Goal: Transaction & Acquisition: Purchase product/service

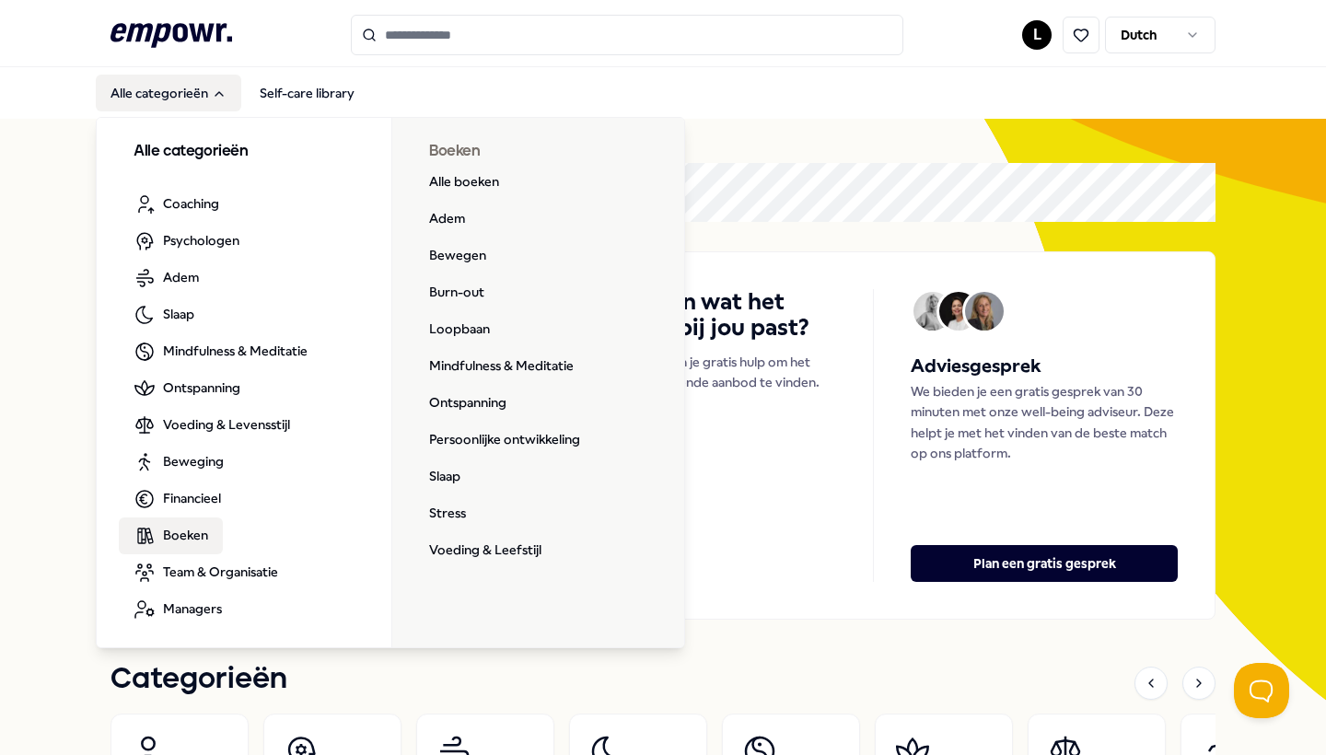
click at [190, 541] on span "Boeken" at bounding box center [185, 535] width 45 height 20
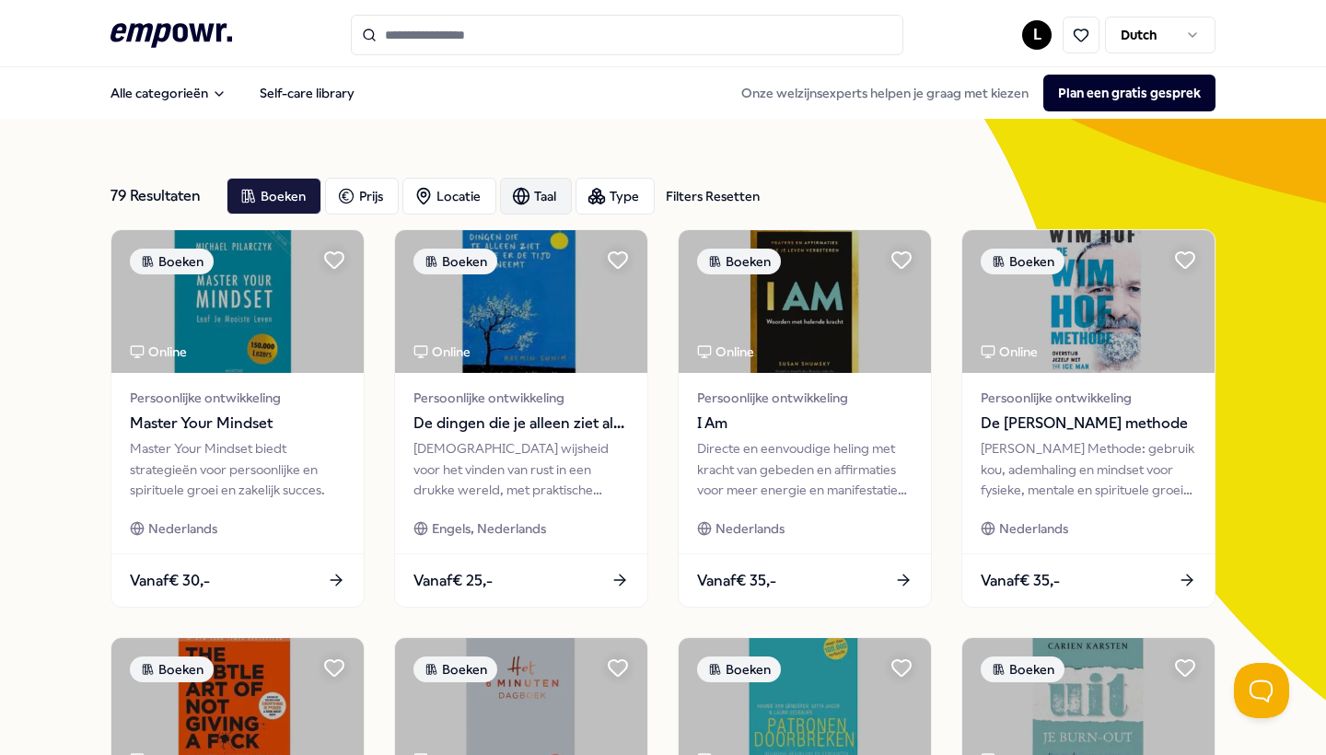
click at [544, 204] on div "Taal" at bounding box center [536, 196] width 72 height 37
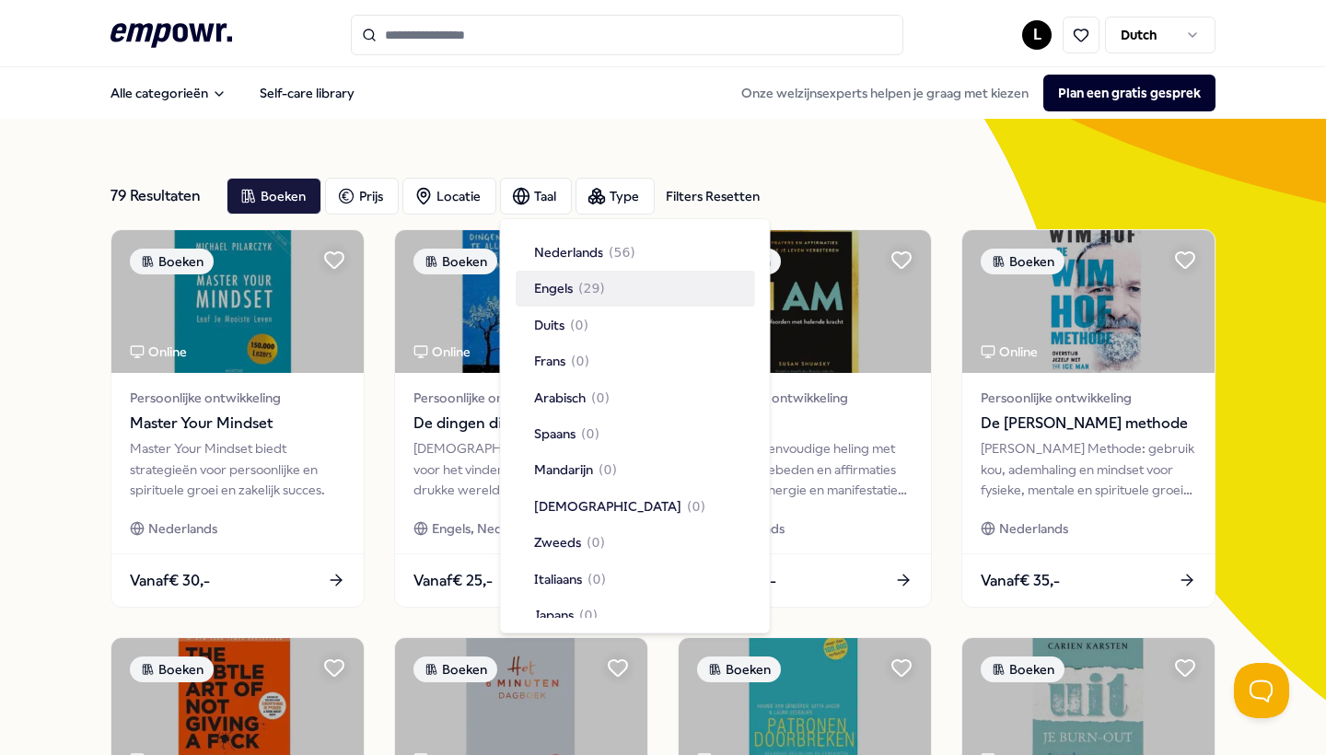
click at [544, 286] on span "Engels" at bounding box center [553, 288] width 39 height 20
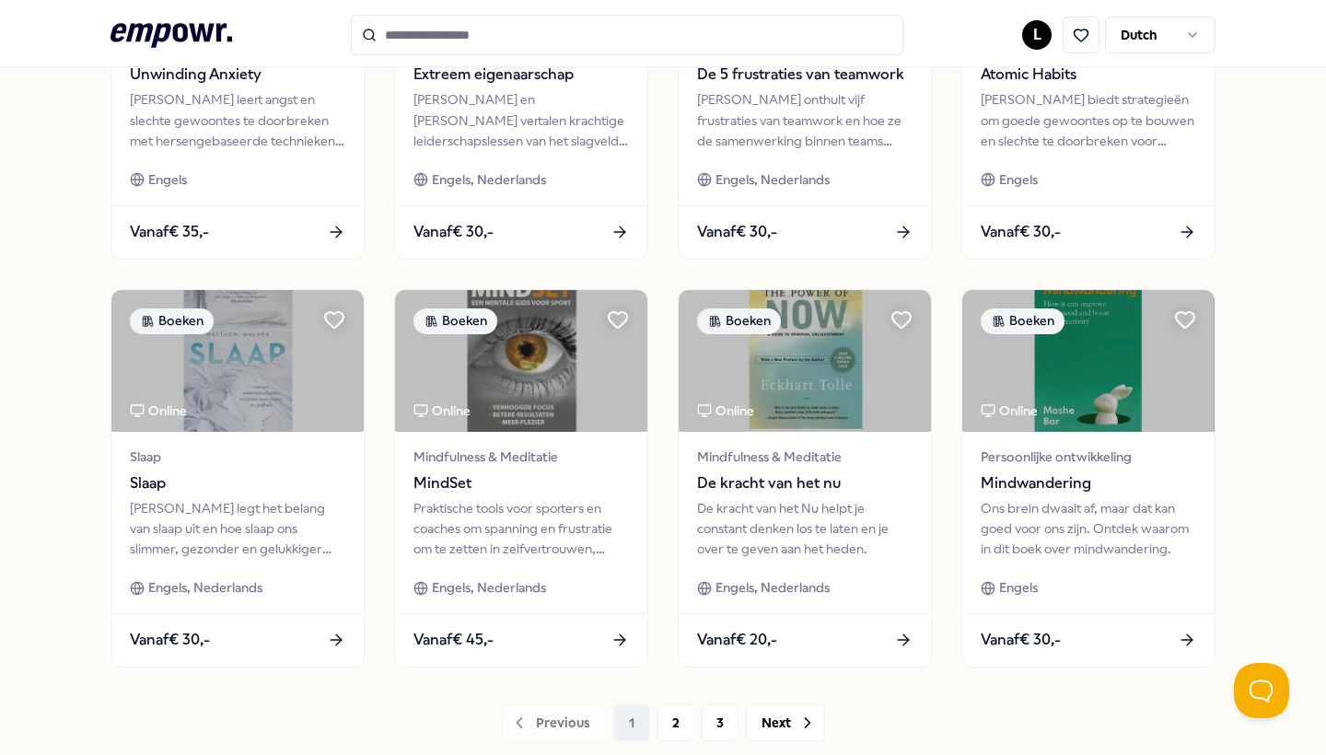
scroll to position [768, 0]
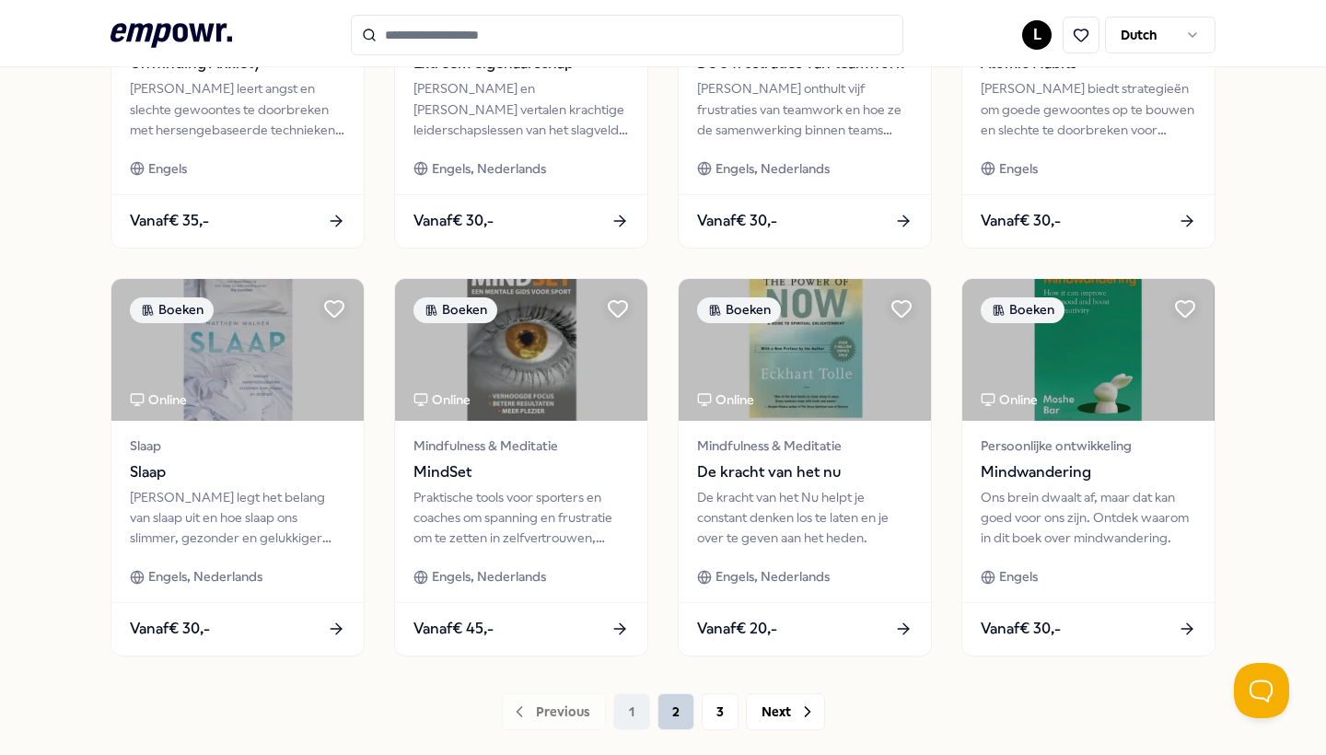
click at [675, 706] on button "2" at bounding box center [676, 712] width 37 height 37
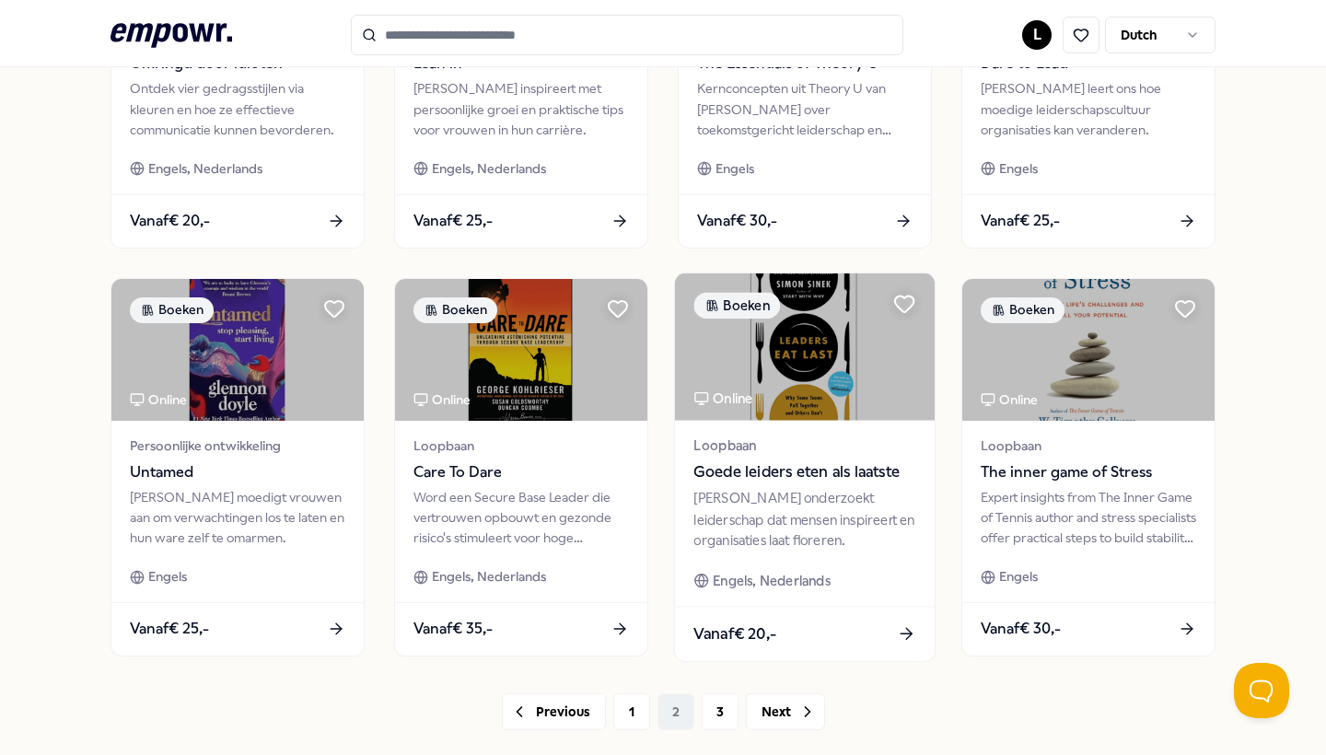
click at [785, 479] on span "Goede leiders eten als laatste" at bounding box center [805, 472] width 222 height 24
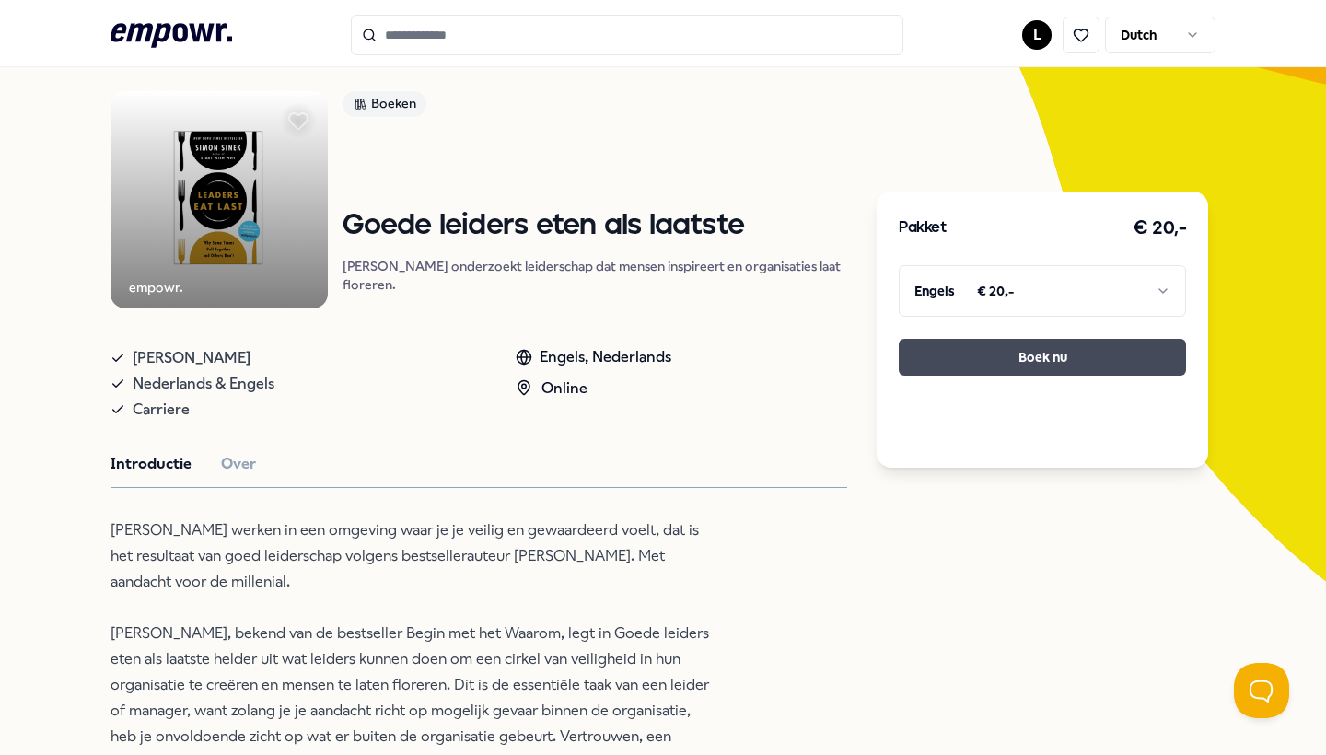
click at [993, 354] on button "Boek nu" at bounding box center [1042, 357] width 287 height 37
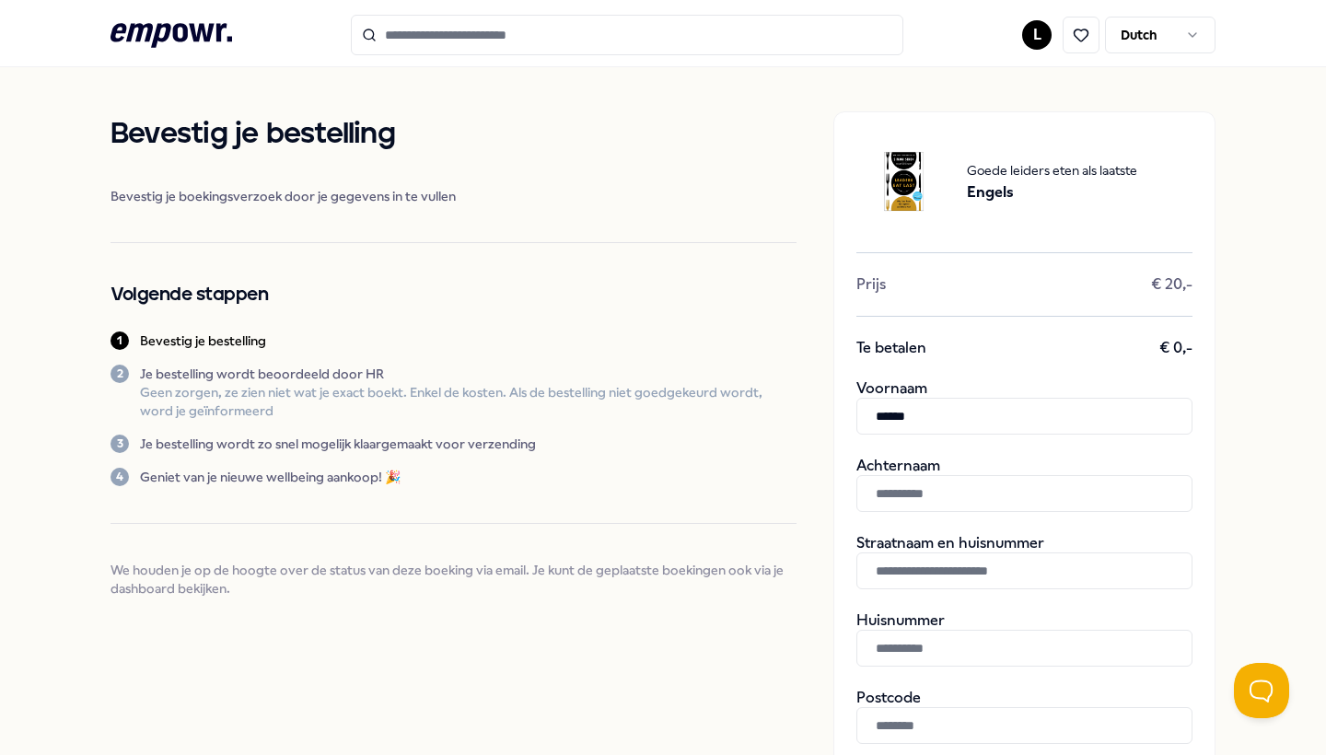
type input "******"
type input "*******"
type input "**********"
click at [939, 648] on input "text" at bounding box center [1025, 648] width 336 height 37
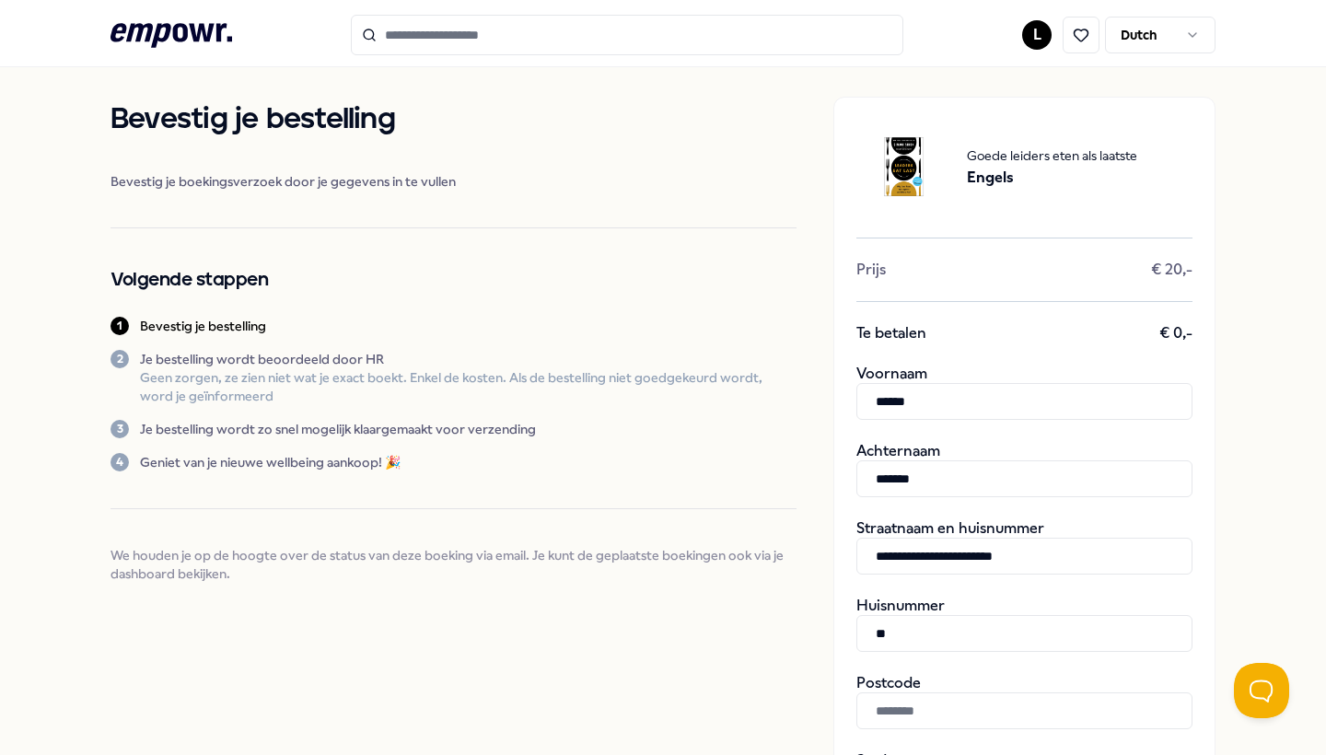
scroll to position [20, 0]
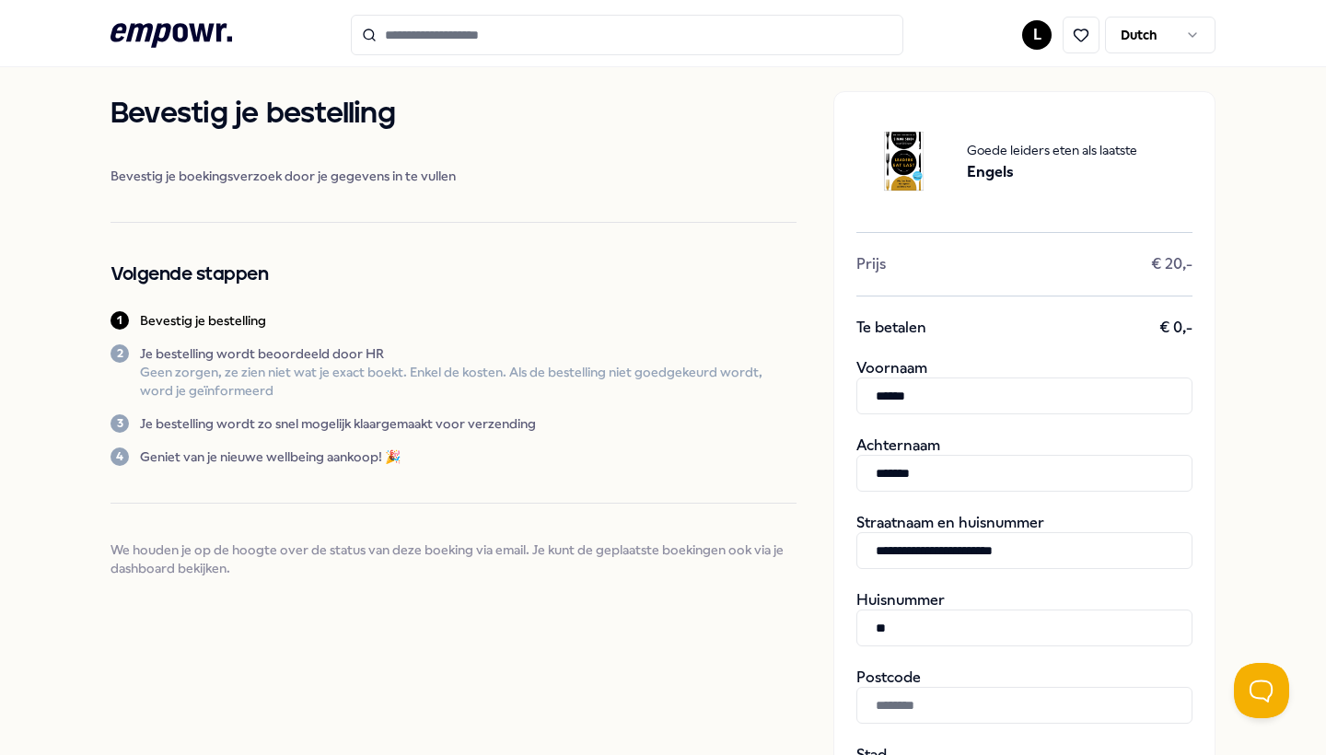
type input "**"
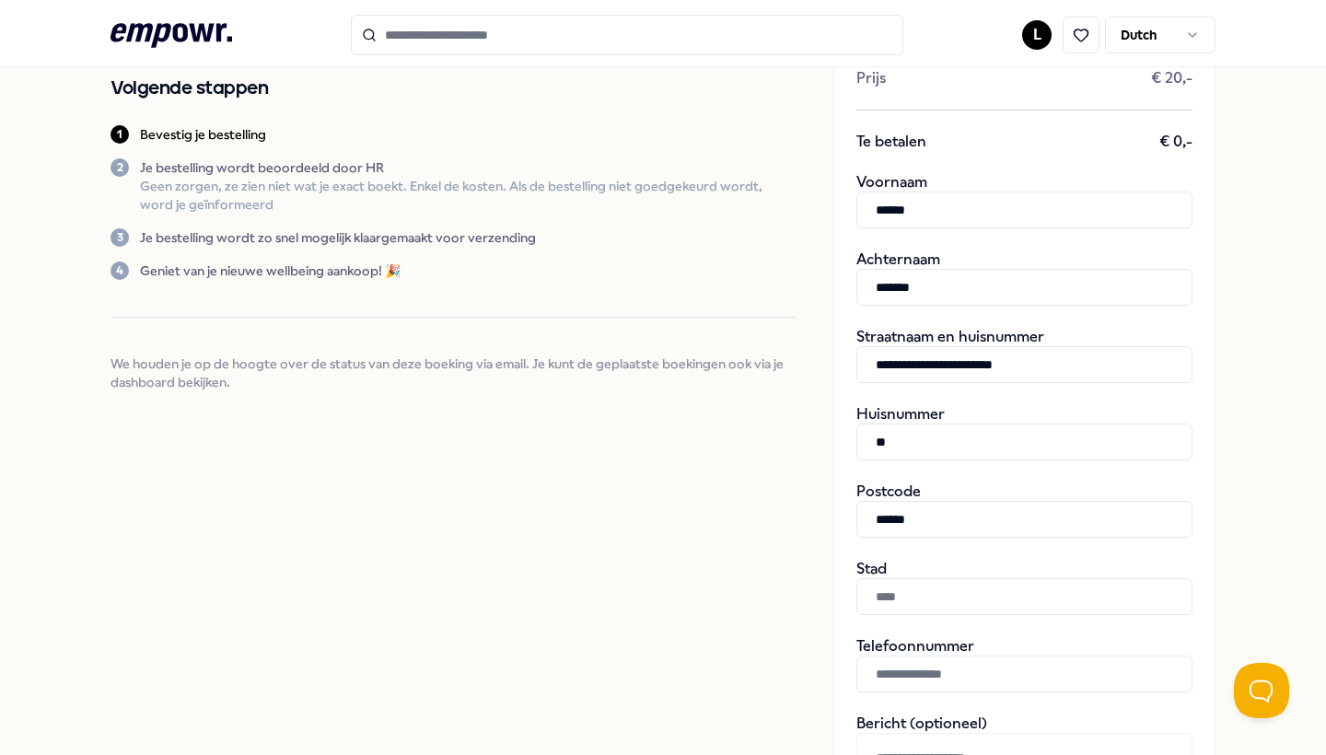
scroll to position [225, 0]
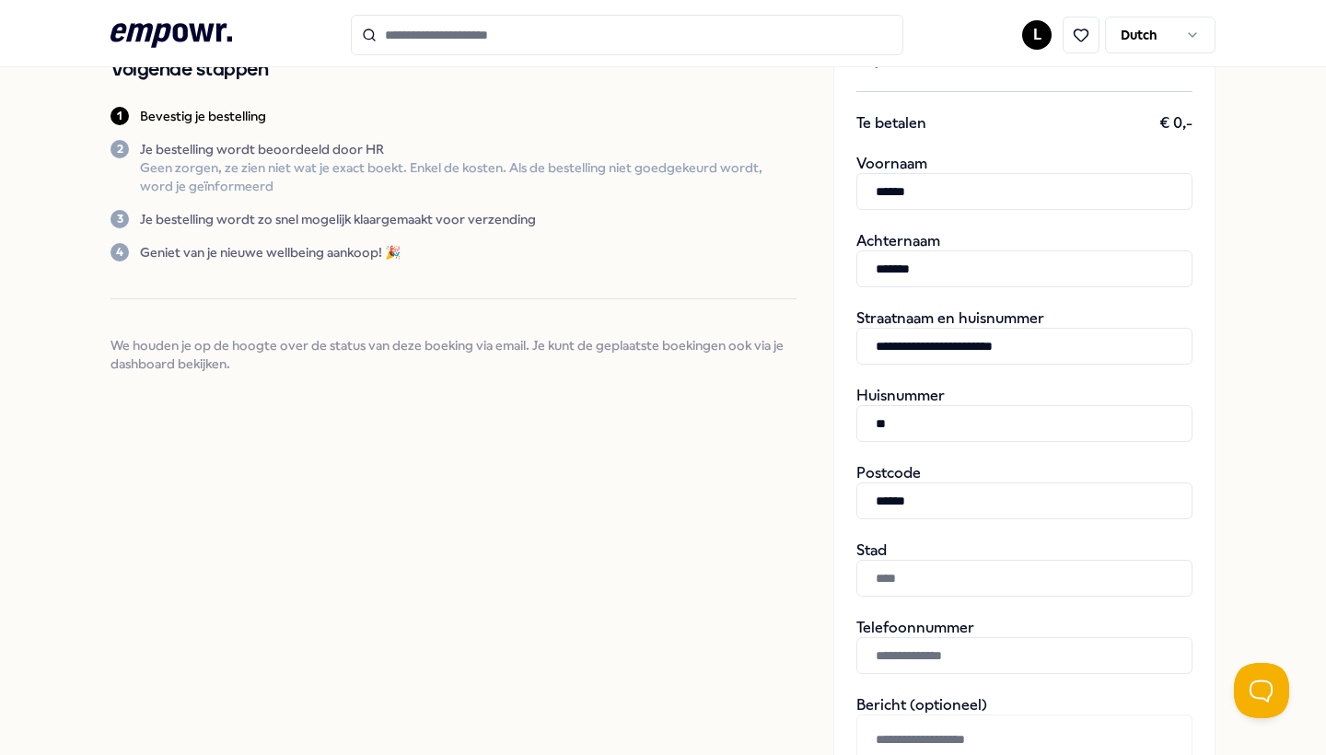
type input "******"
type input "*******"
click at [696, 601] on div "Bevestig je bestelling Bevestig je boekingsverzoek door je gegevens in te vulle…" at bounding box center [454, 480] width 686 height 1186
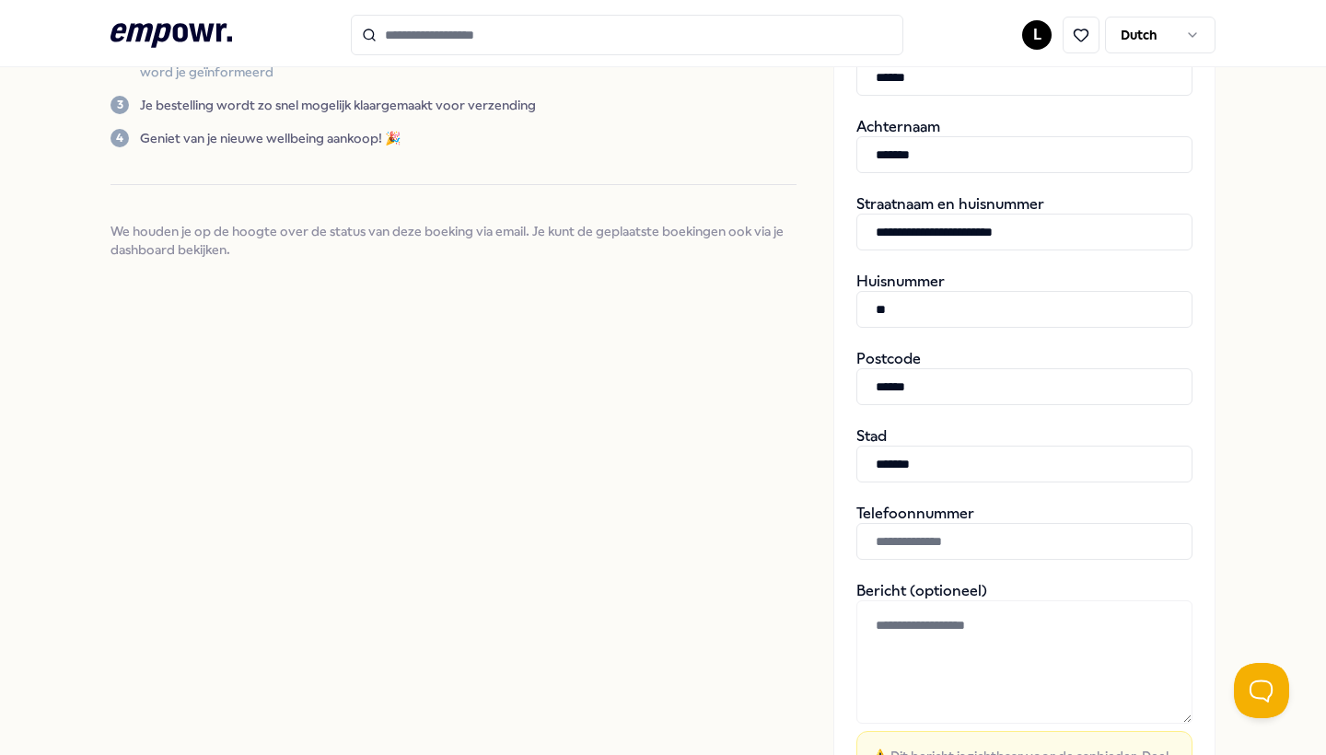
scroll to position [374, 0]
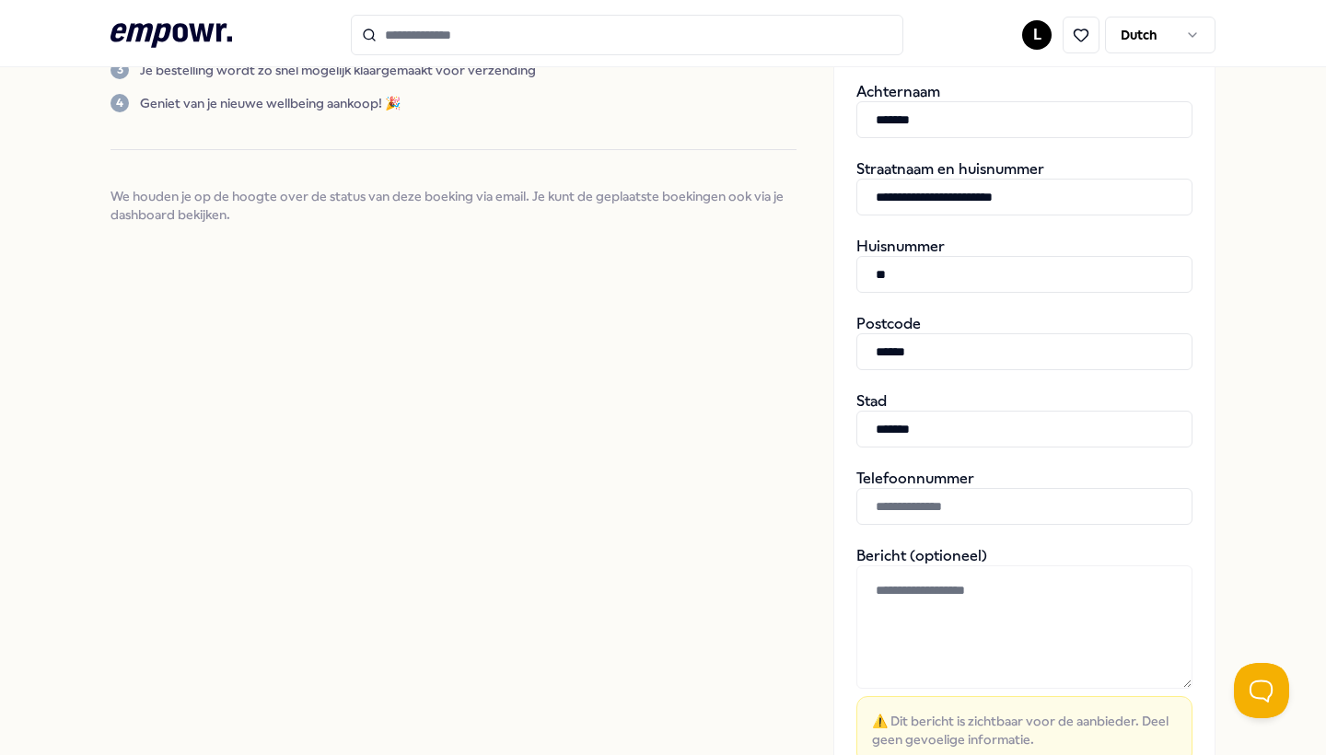
click at [935, 513] on input "text" at bounding box center [1025, 506] width 336 height 37
type input "**********"
click at [776, 554] on div "Bevestig je bestelling Bevestig je boekingsverzoek door je gegevens in te vulle…" at bounding box center [454, 330] width 686 height 1186
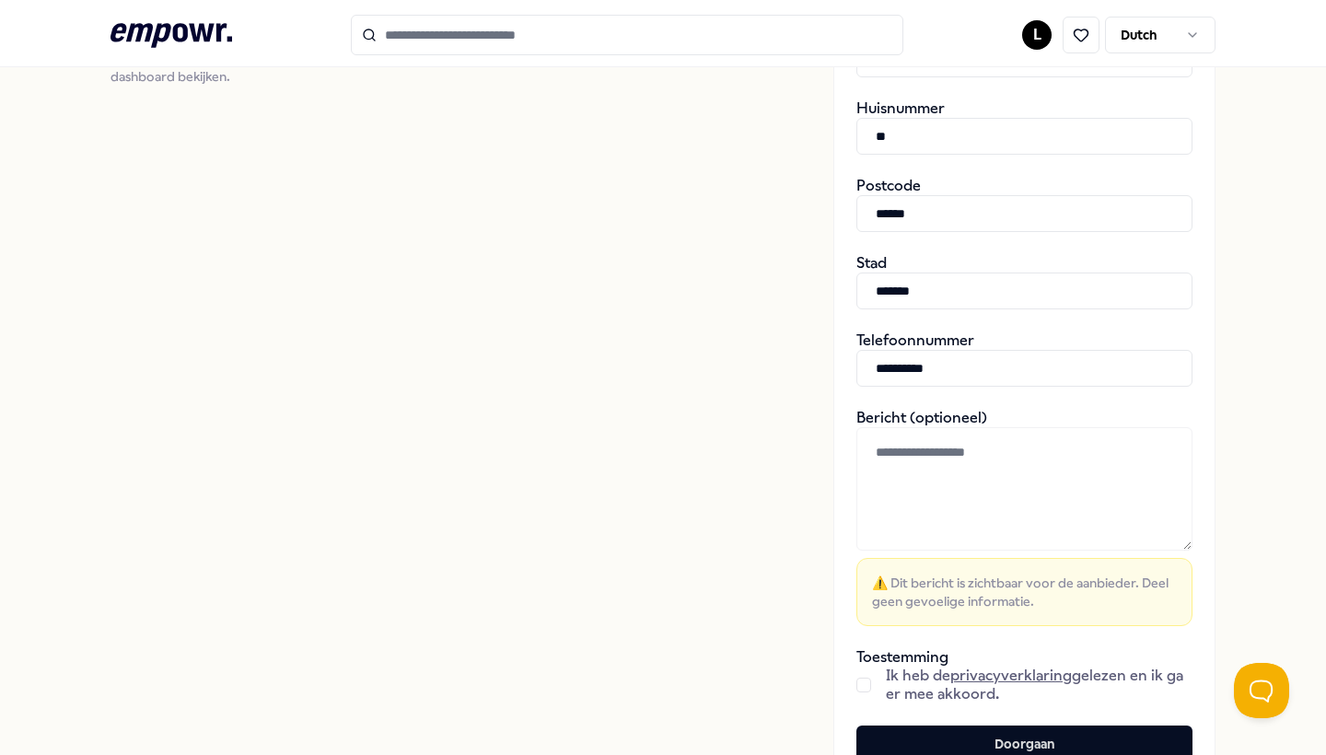
scroll to position [601, 0]
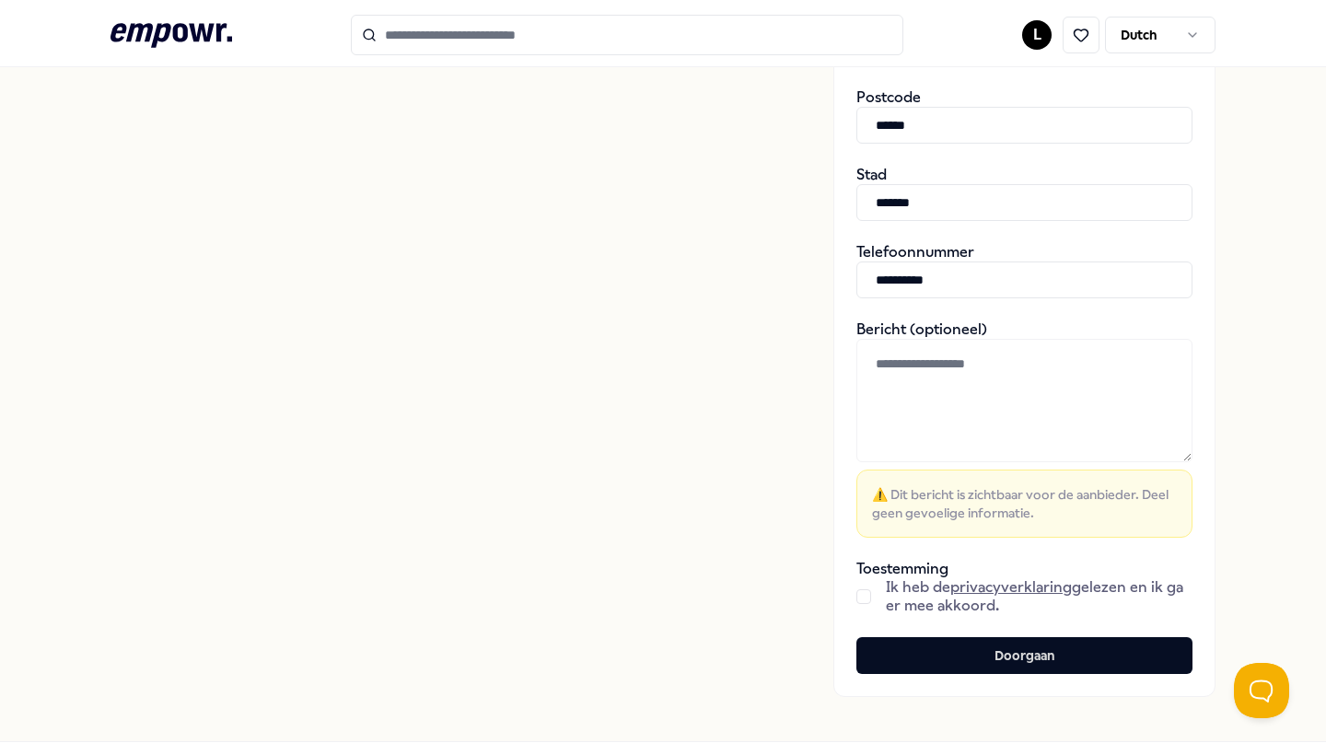
click at [865, 600] on button "button" at bounding box center [864, 597] width 15 height 15
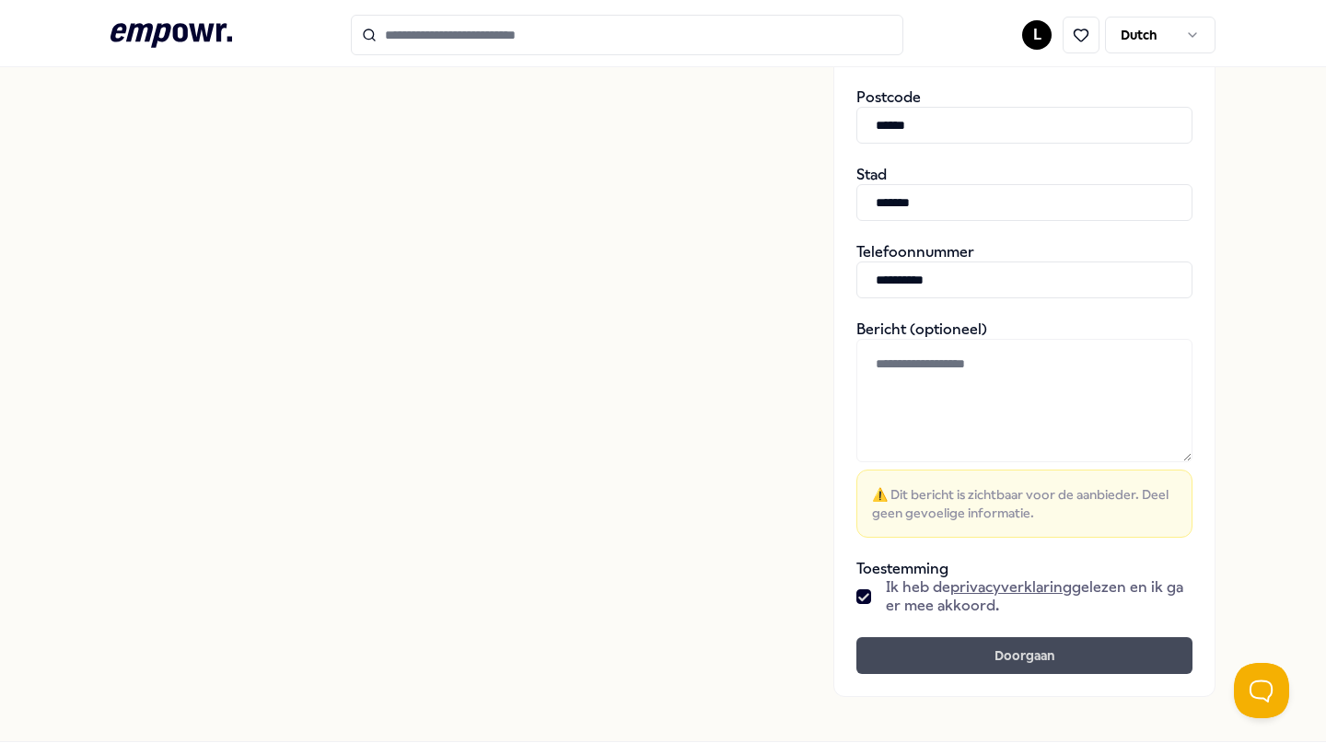
click at [915, 651] on button "Doorgaan" at bounding box center [1025, 655] width 336 height 37
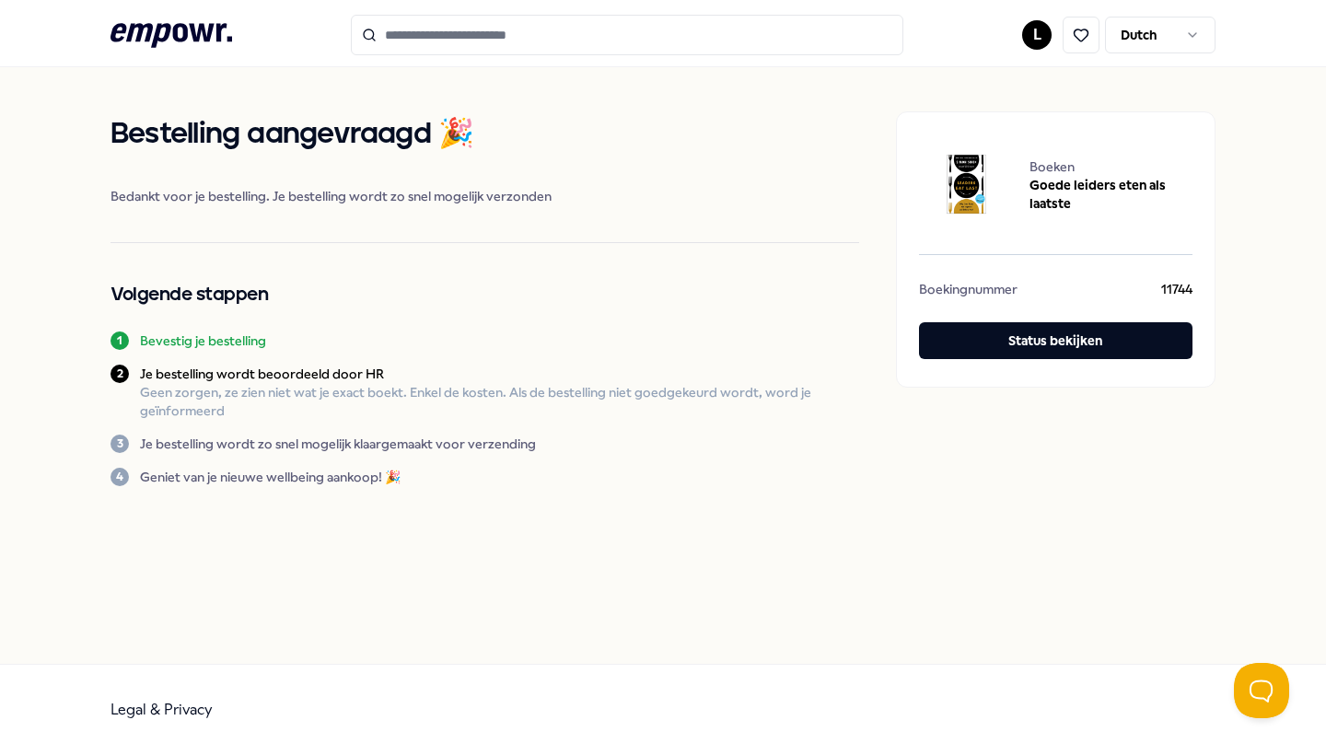
click at [215, 39] on icon ".empowr-logo_svg__cls-1{fill:#03032f}" at bounding box center [172, 35] width 122 height 34
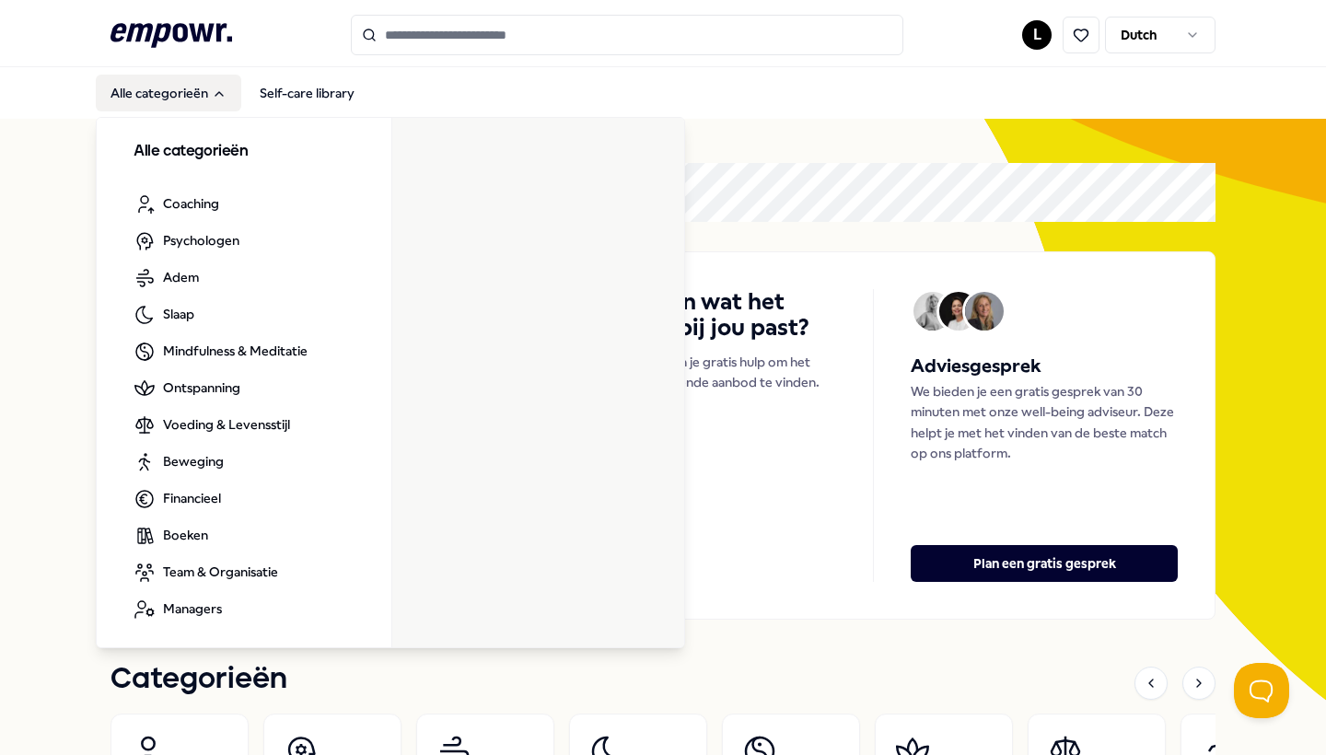
click at [204, 83] on button "Alle categorieën" at bounding box center [169, 93] width 146 height 37
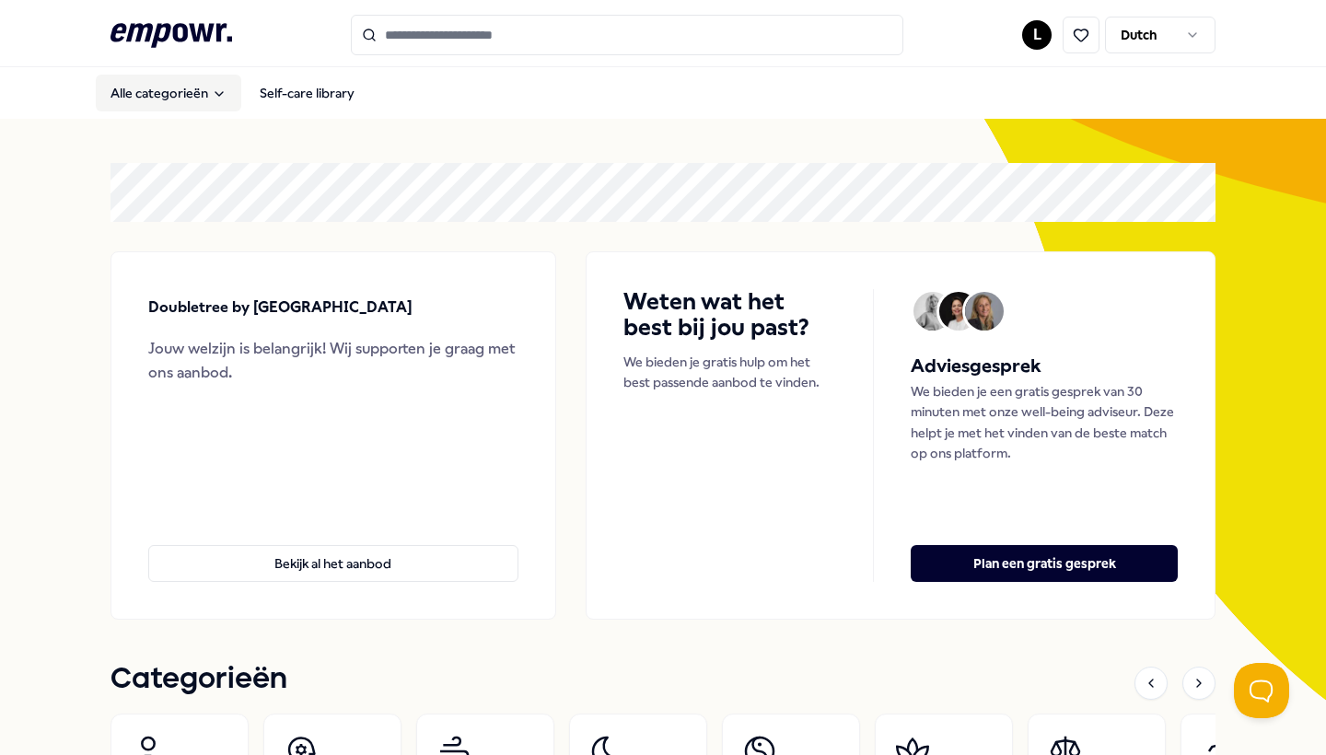
click at [204, 98] on button "Alle categorieën" at bounding box center [169, 93] width 146 height 37
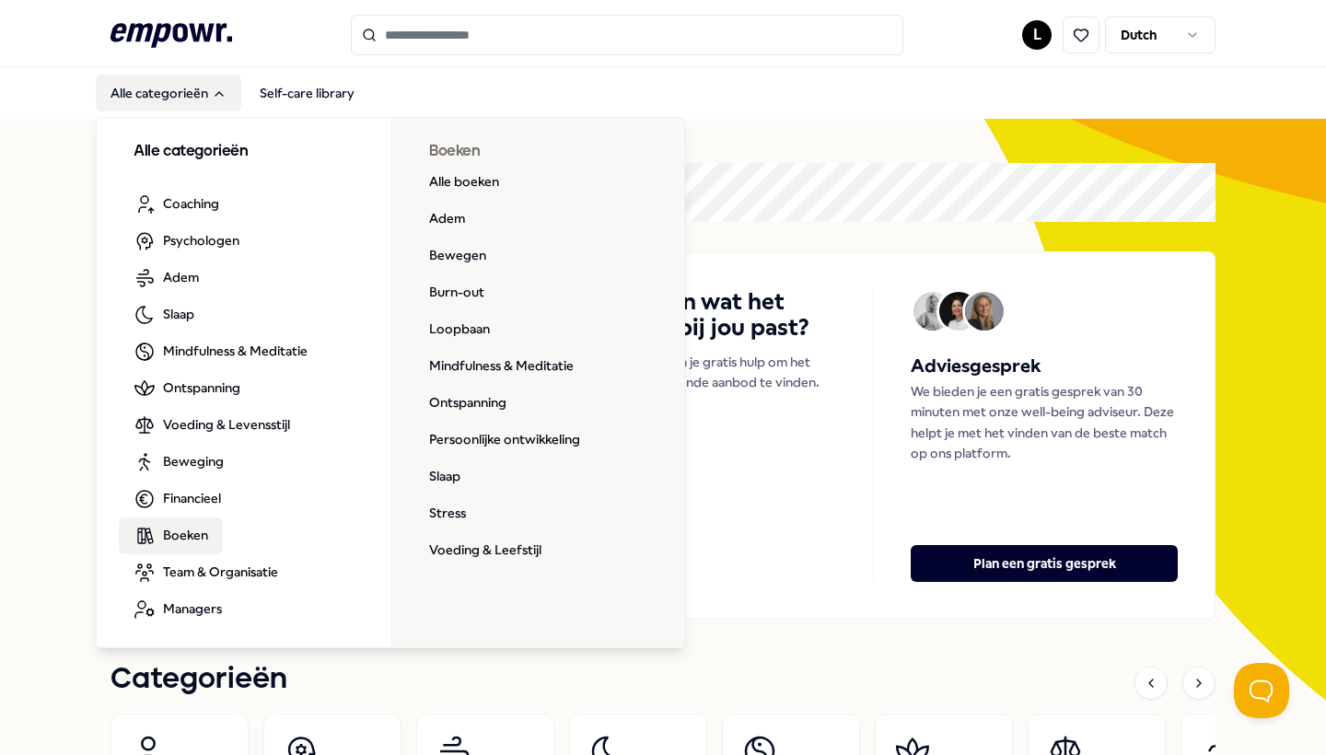
click at [187, 534] on span "Boeken" at bounding box center [185, 535] width 45 height 20
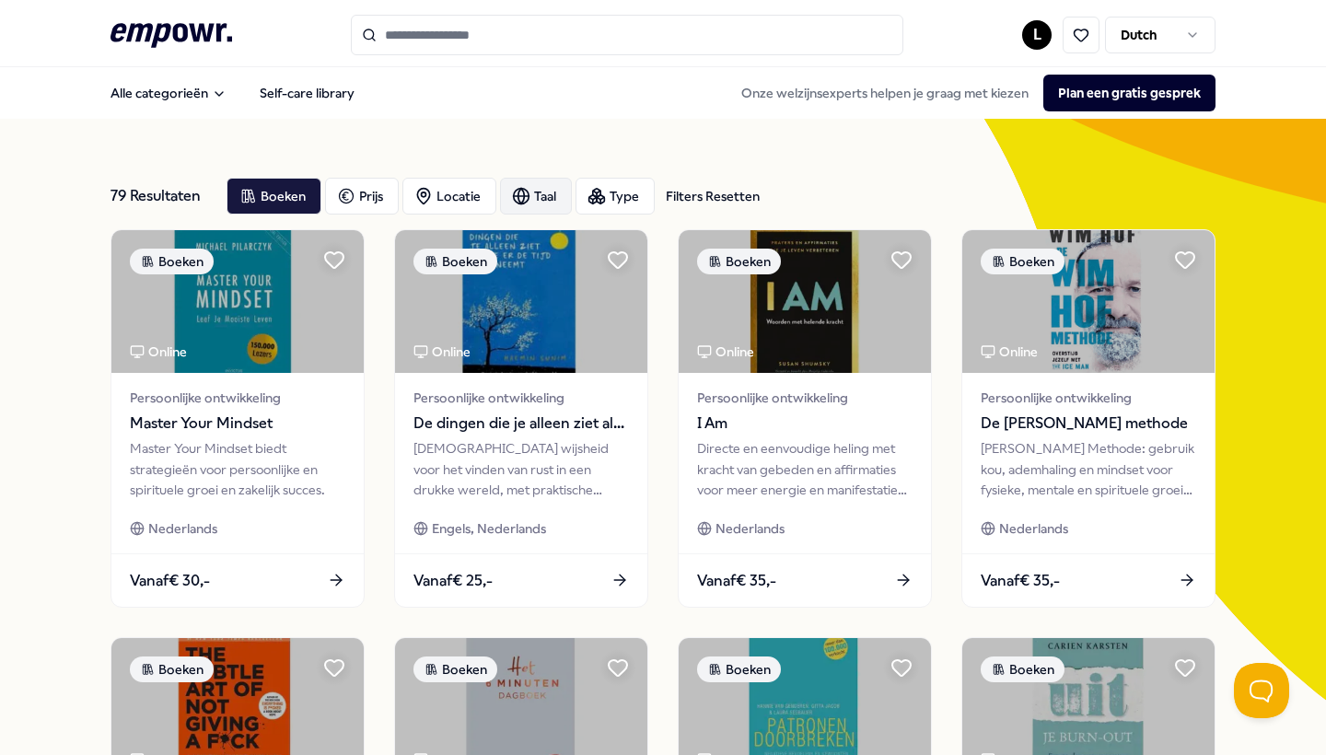
click at [544, 181] on div "Taal" at bounding box center [536, 196] width 72 height 37
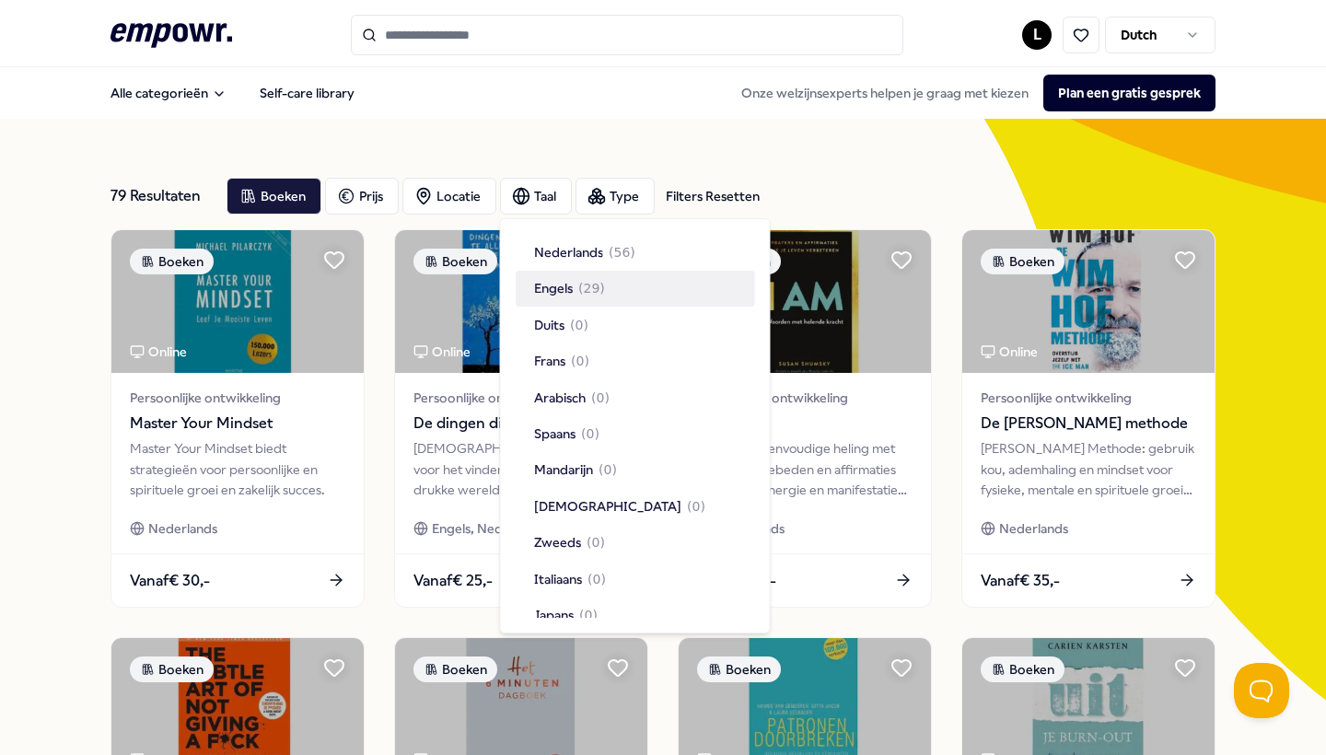
click at [566, 301] on div "Engels ( 29 )" at bounding box center [635, 288] width 239 height 35
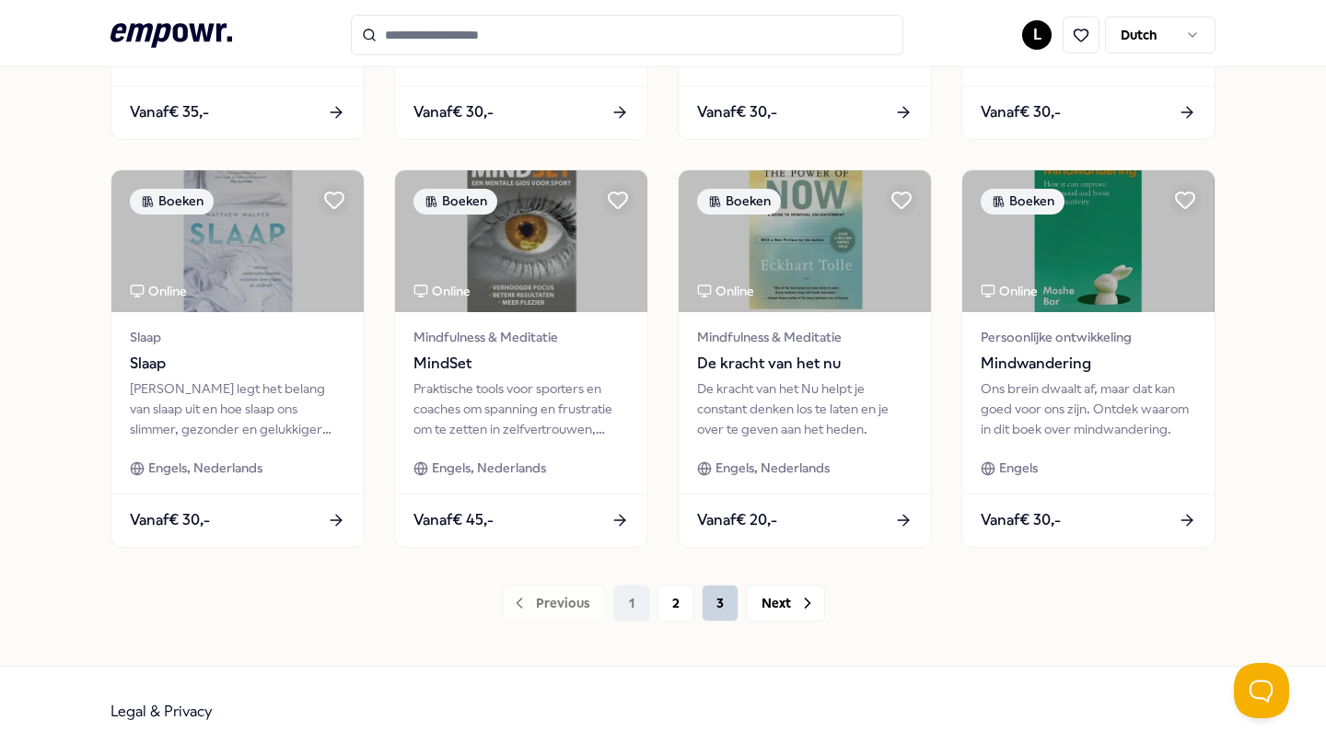
scroll to position [876, 0]
click at [677, 615] on button "2" at bounding box center [676, 604] width 37 height 37
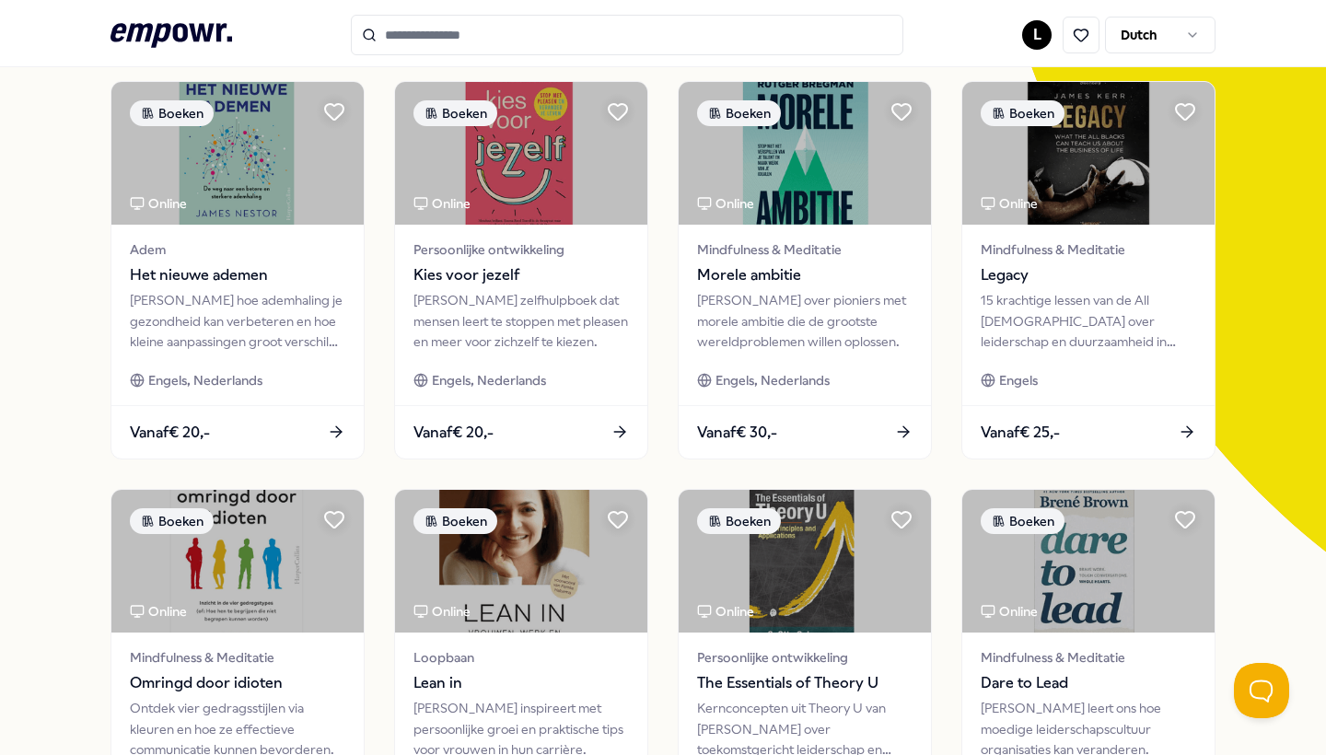
scroll to position [142, 0]
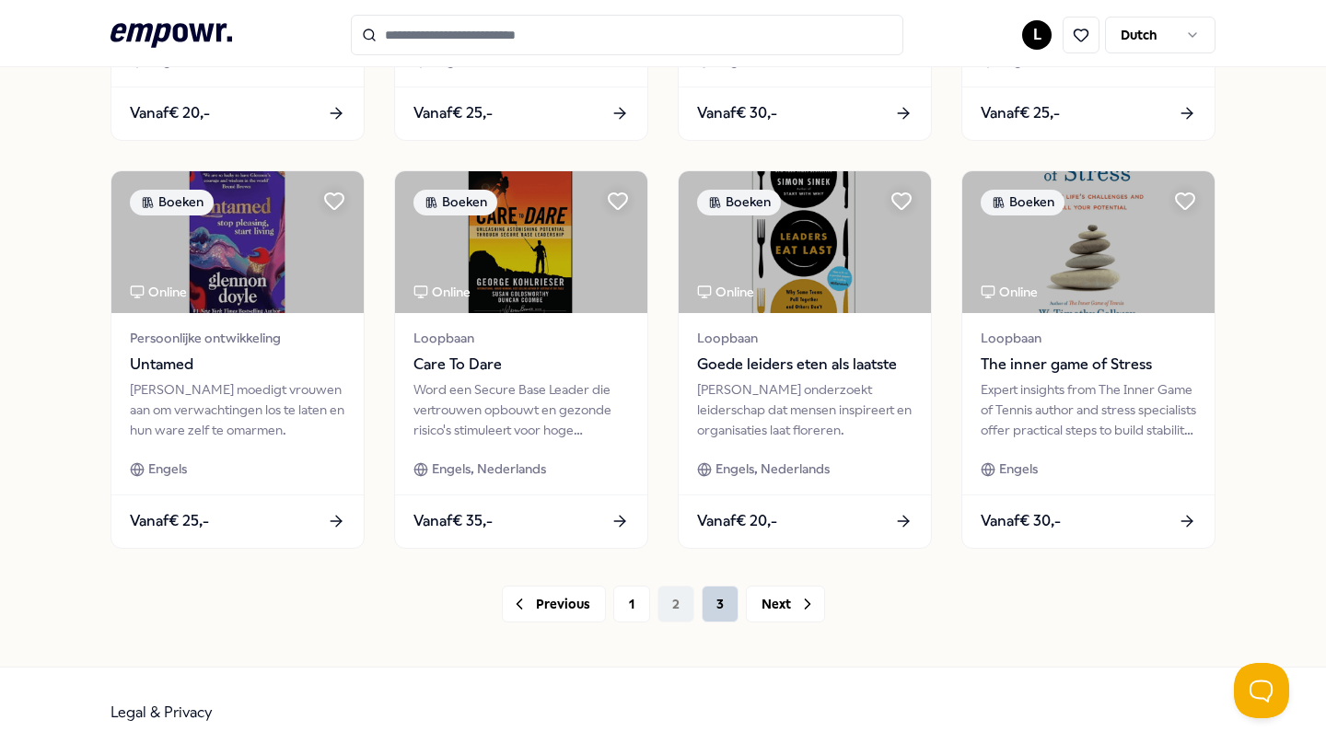
click at [722, 607] on button "3" at bounding box center [720, 604] width 37 height 37
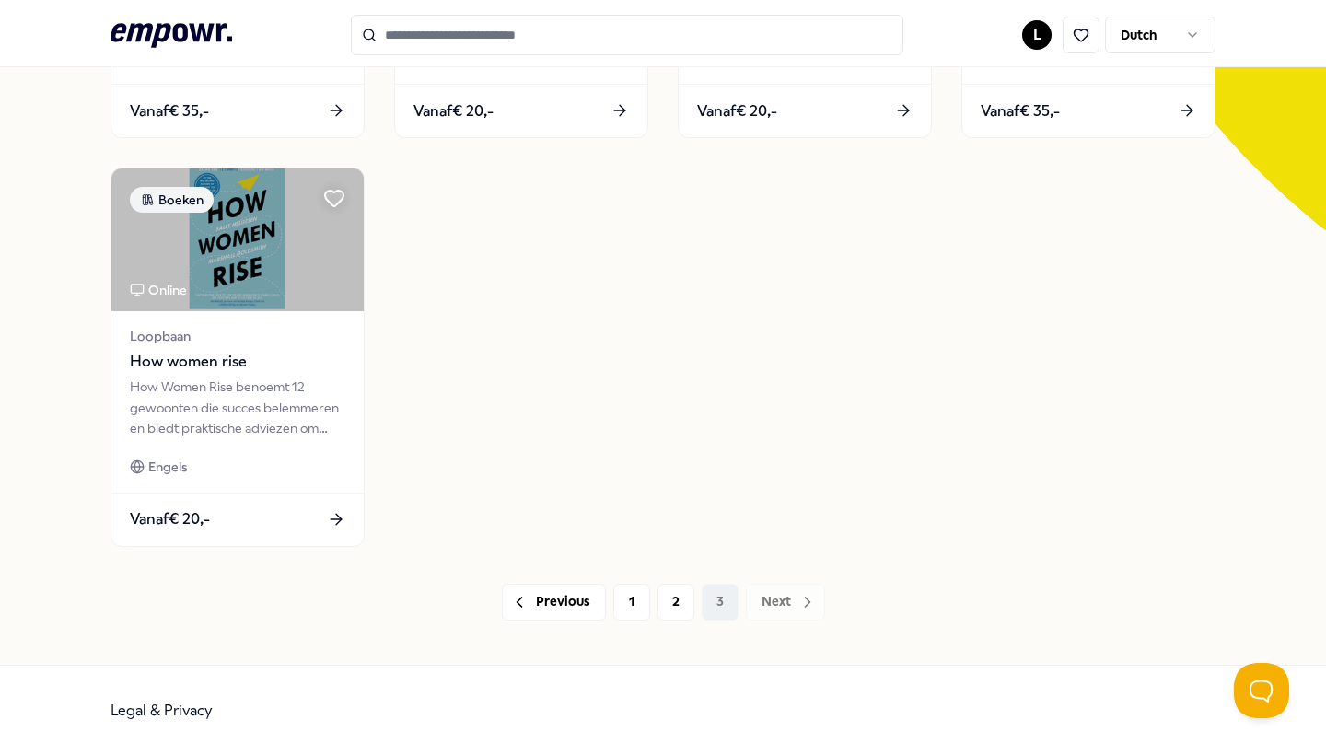
scroll to position [468, 0]
click at [217, 38] on icon at bounding box center [172, 35] width 122 height 24
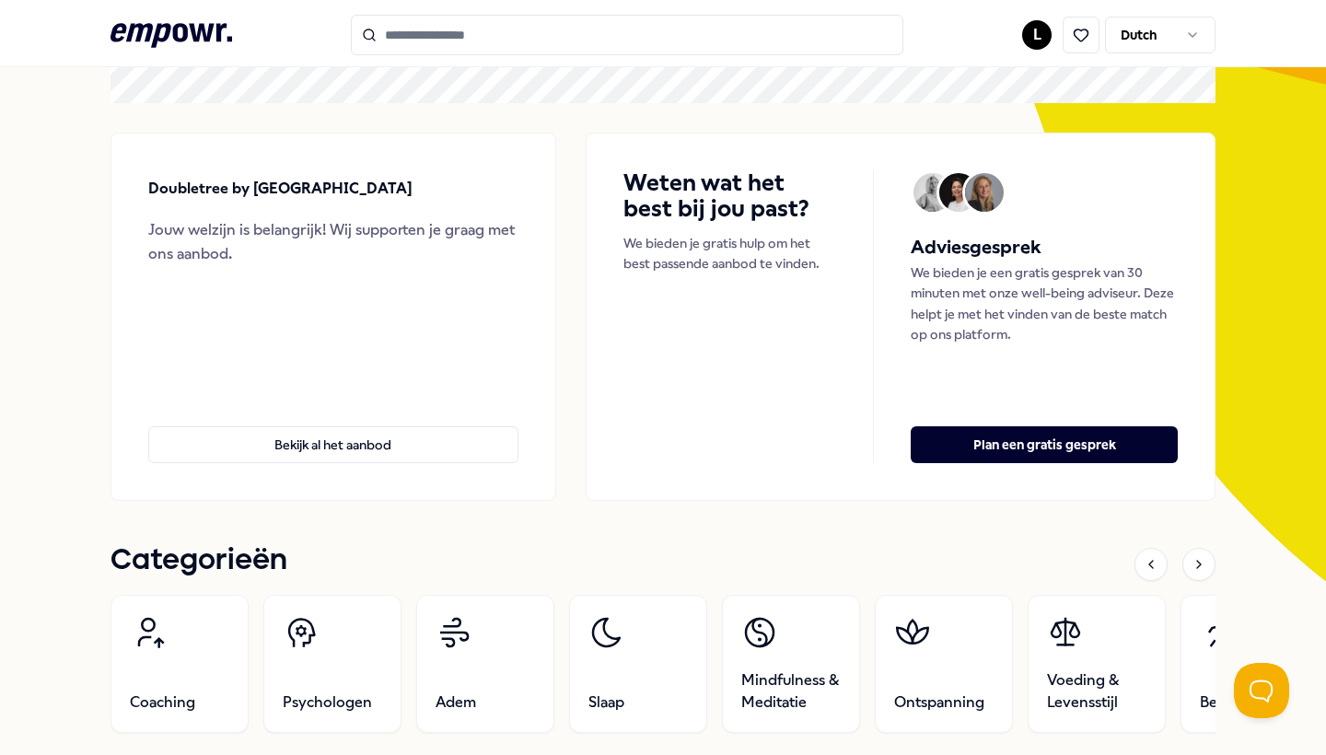
click at [222, 52] on icon ".empowr-logo_svg__cls-1{fill:#03032f}" at bounding box center [172, 35] width 122 height 34
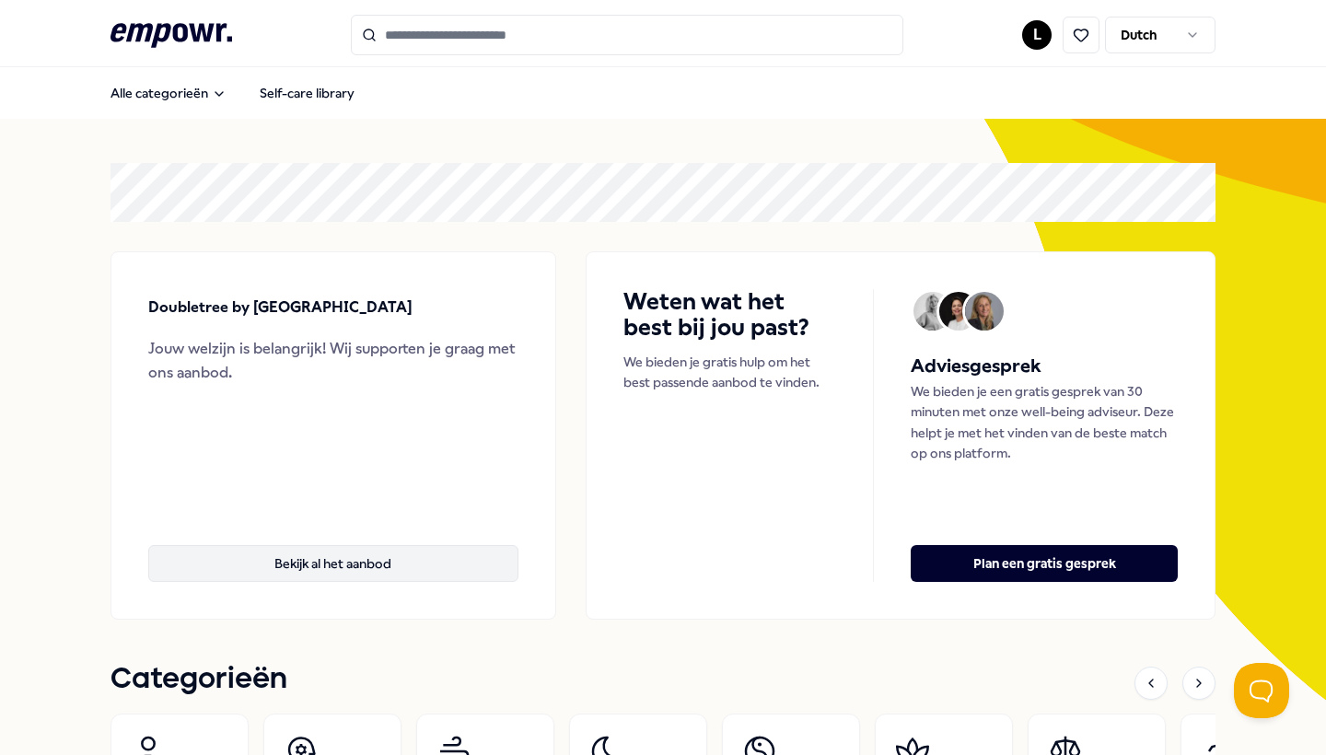
scroll to position [0, 0]
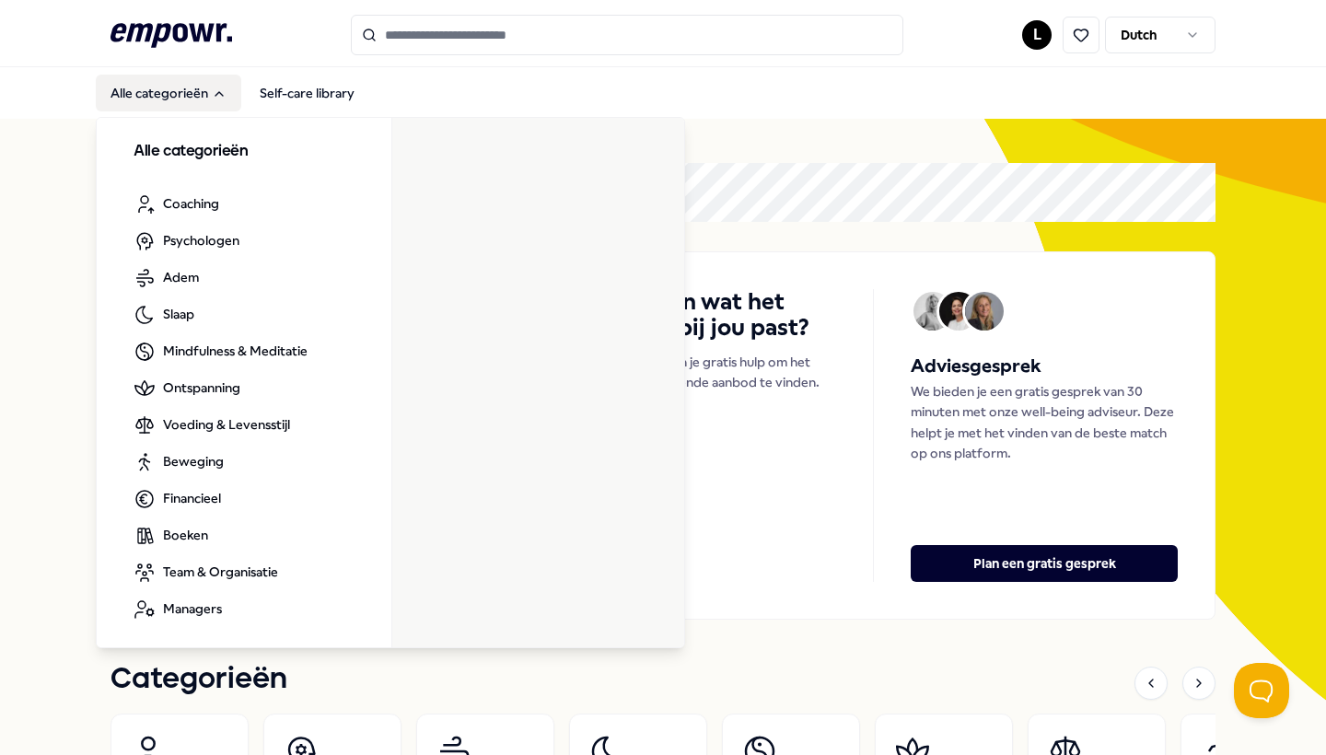
click at [174, 92] on button "Alle categorieën" at bounding box center [169, 93] width 146 height 37
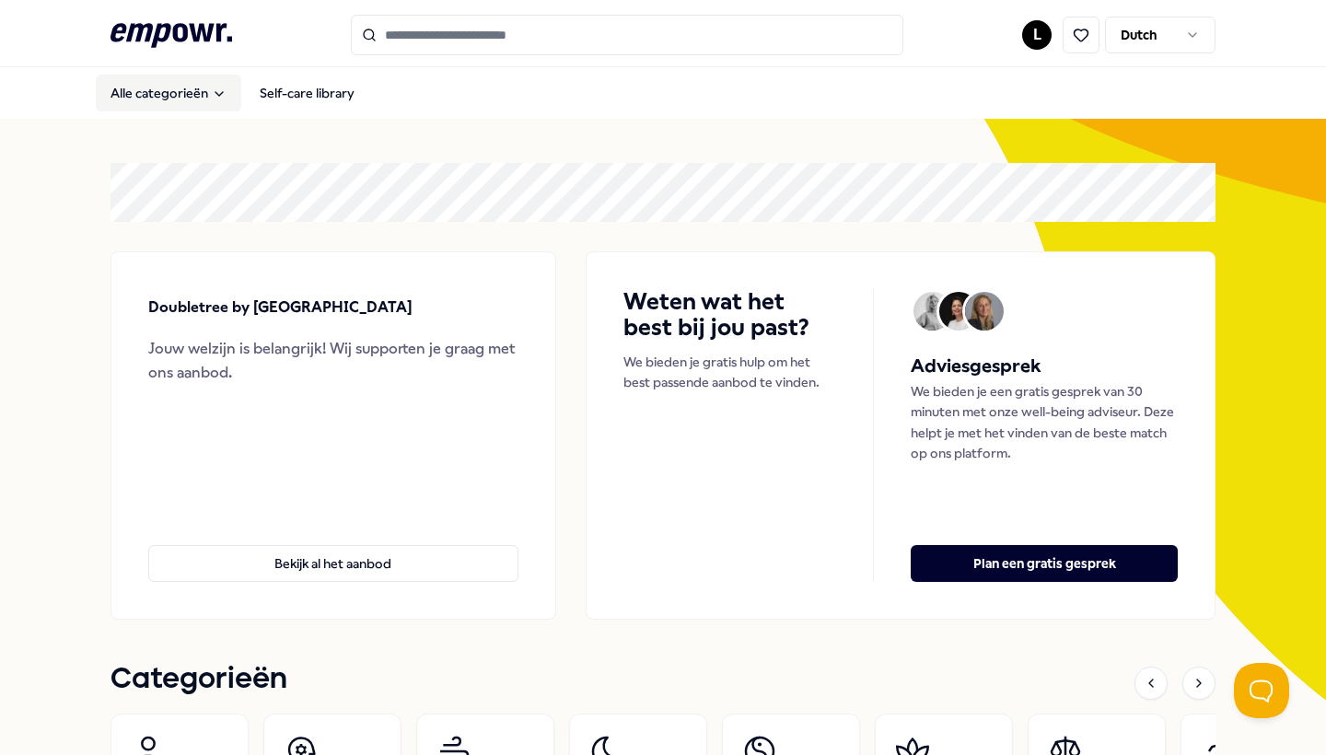
click at [174, 92] on button "Alle categorieën" at bounding box center [169, 93] width 146 height 37
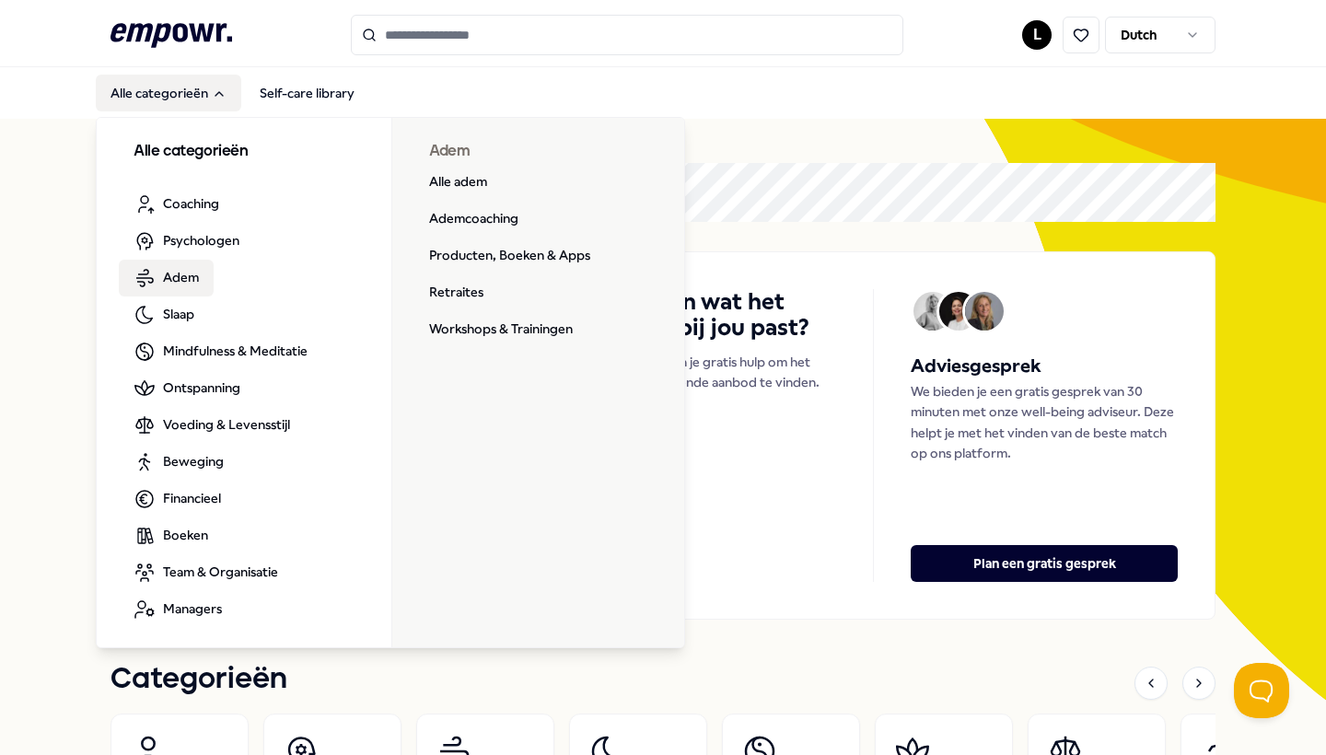
click at [189, 269] on span "Adem" at bounding box center [181, 277] width 36 height 20
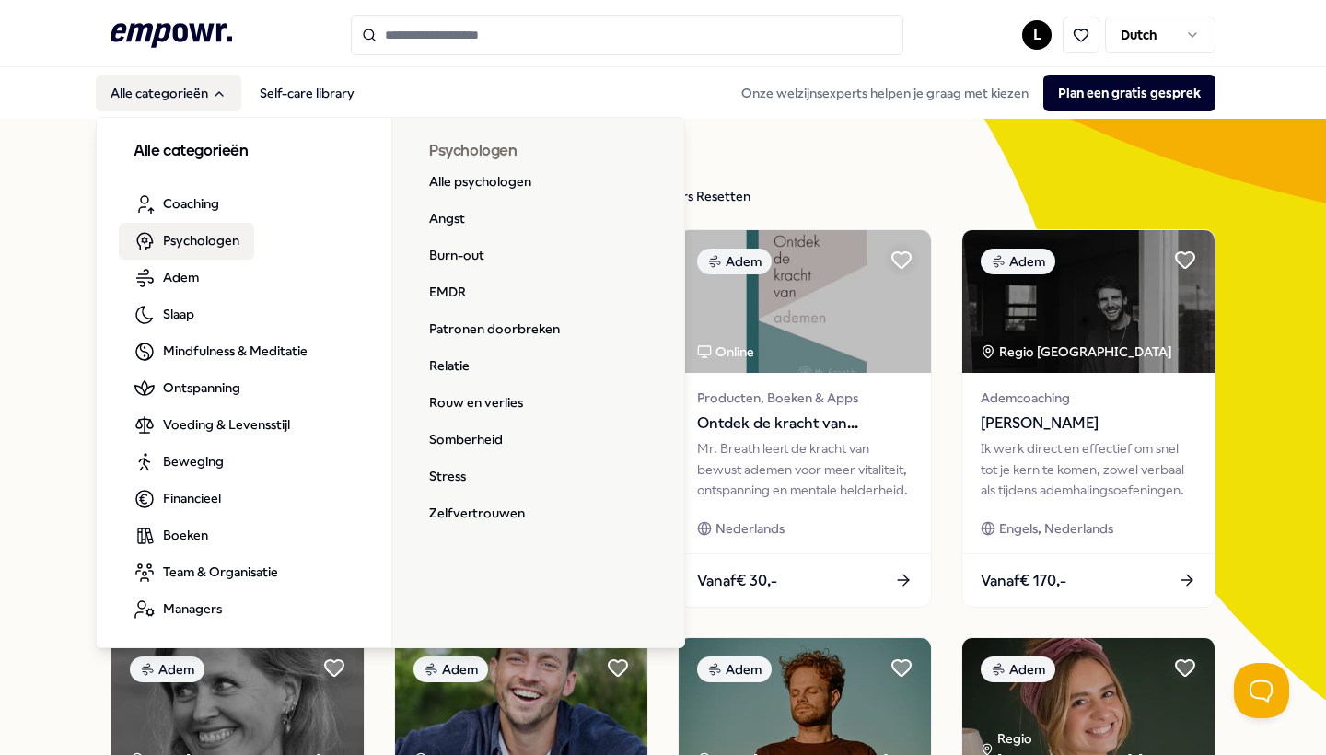
drag, startPoint x: 188, startPoint y: 84, endPoint x: 224, endPoint y: 319, distance: 237.6
click at [224, 111] on nav "Alle categorieën Self-care library Alle categorieën Coaching Psychologen Adem S…" at bounding box center [233, 93] width 274 height 37
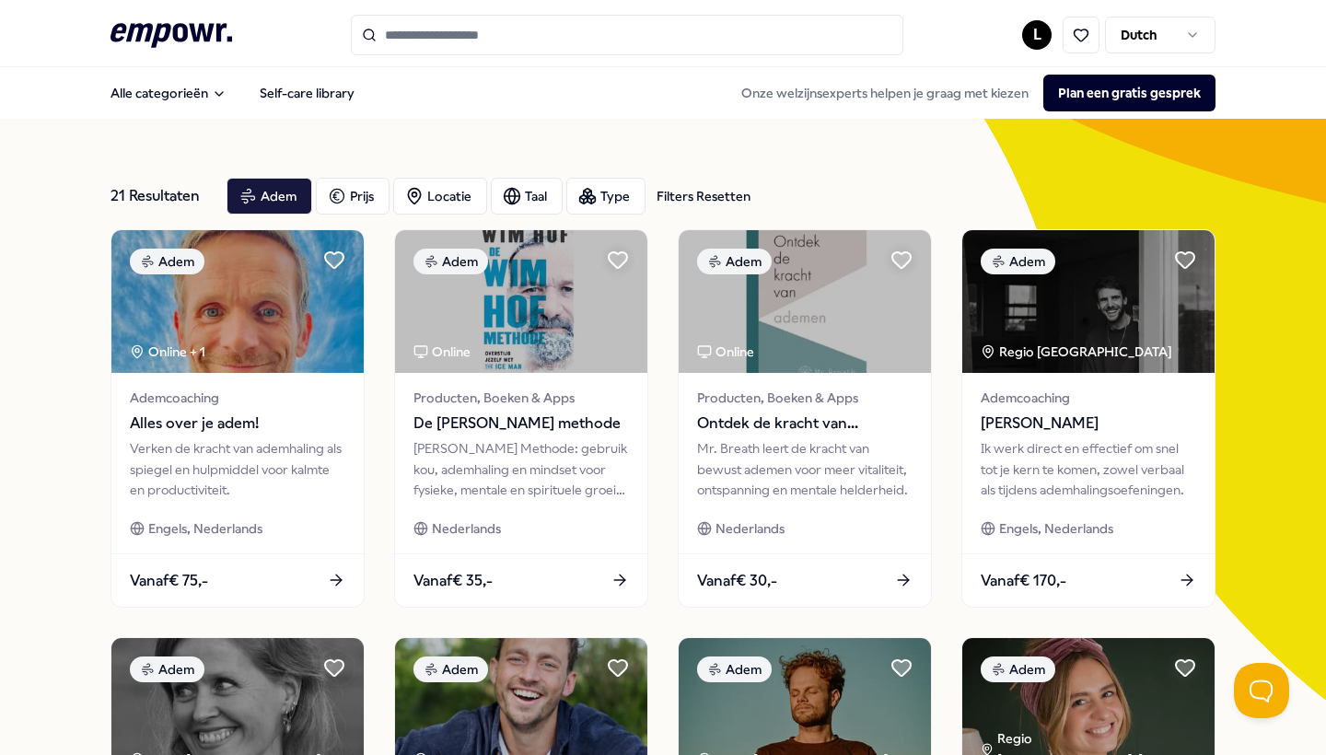
click at [177, 37] on icon at bounding box center [172, 35] width 122 height 24
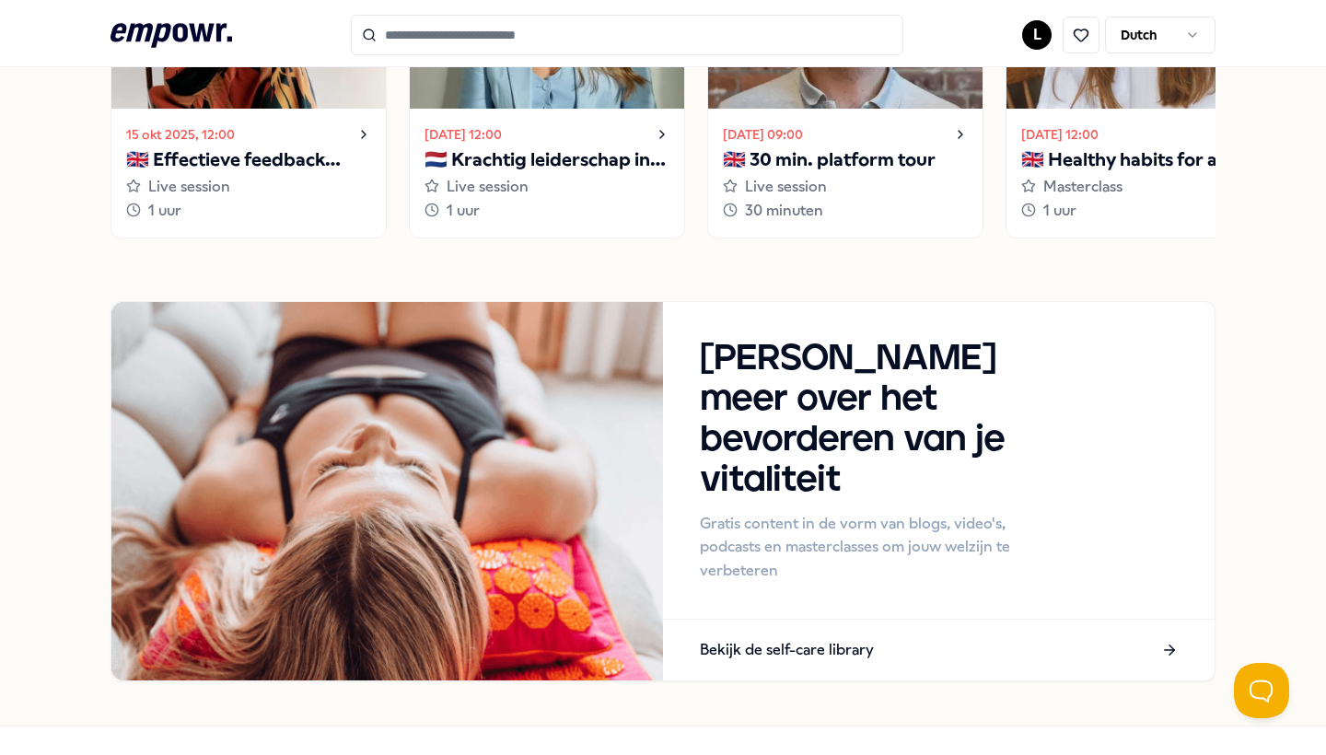
scroll to position [1960, 0]
